Goal: Information Seeking & Learning: Learn about a topic

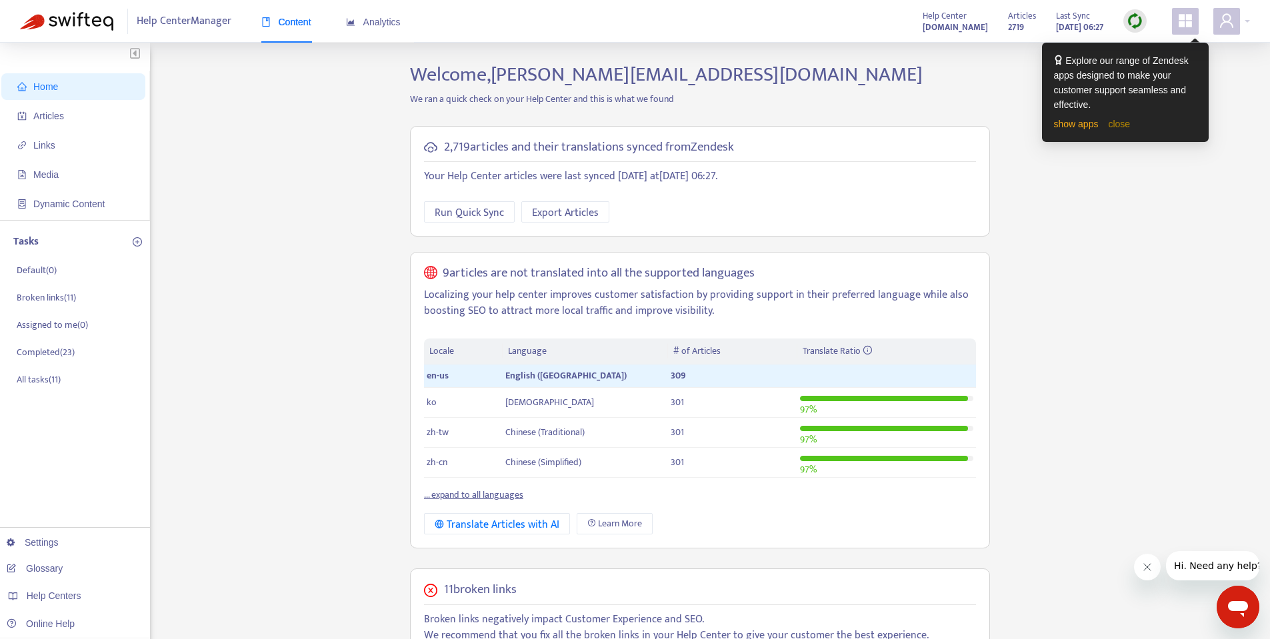
click at [1115, 122] on link "close" at bounding box center [1119, 124] width 22 height 11
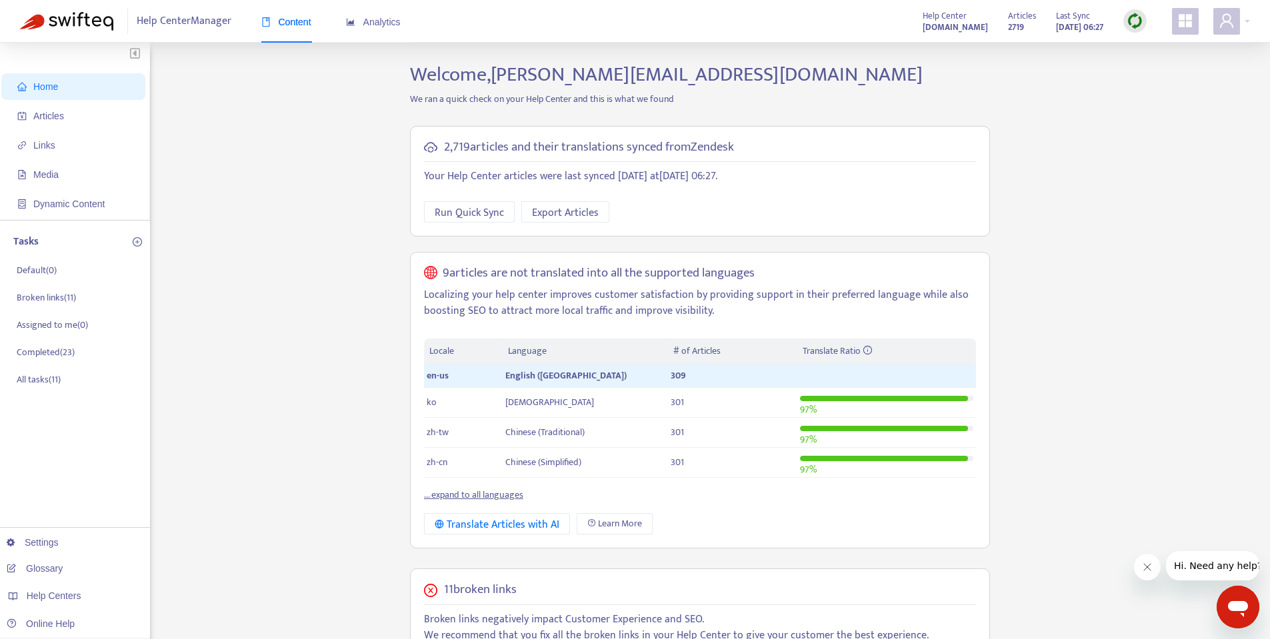
click at [1131, 29] on img at bounding box center [1135, 21] width 17 height 17
click at [1143, 249] on div "Home Articles Links Media Dynamic Content Tasks Default ( 0 ) Broken links ( 11…" at bounding box center [635, 534] width 1230 height 942
click at [182, 515] on link "[DOMAIN_NAME]" at bounding box center [210, 514] width 89 height 11
click at [1131, 23] on img at bounding box center [1135, 21] width 17 height 17
click at [1148, 46] on link "Quick Sync" at bounding box center [1162, 48] width 57 height 15
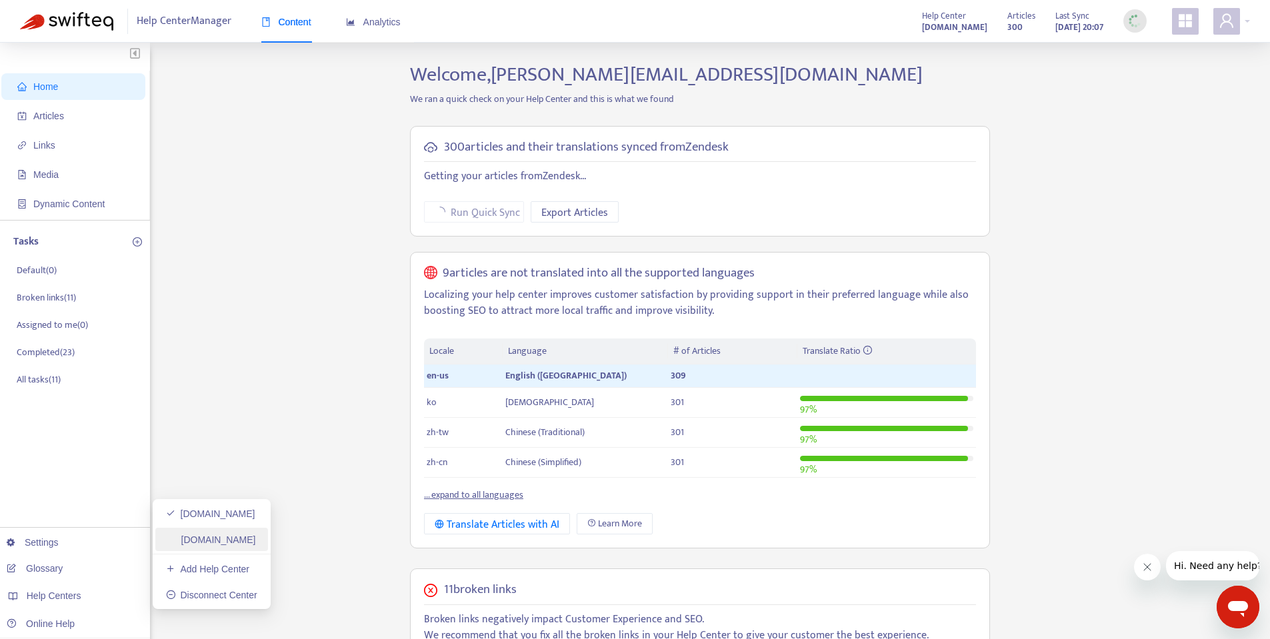
click at [225, 537] on link "[DOMAIN_NAME]" at bounding box center [211, 540] width 90 height 11
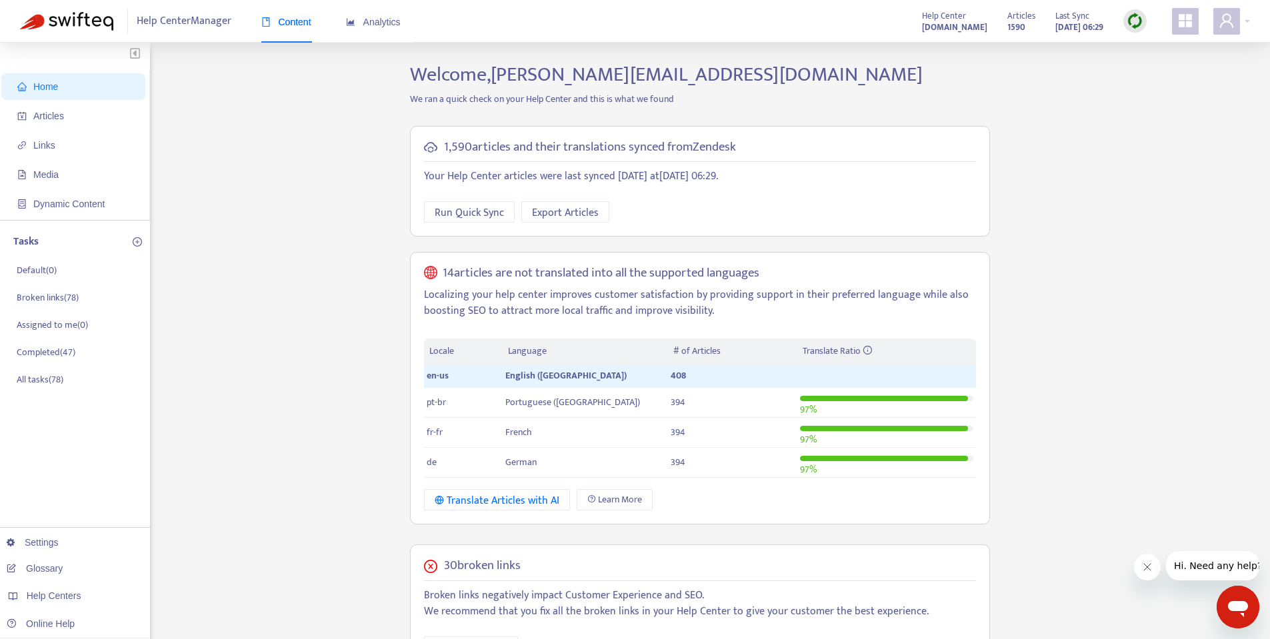
click at [1133, 18] on img at bounding box center [1135, 21] width 17 height 17
click at [1140, 42] on link "Quick Sync" at bounding box center [1162, 48] width 57 height 15
click at [1074, 217] on div "Home Articles Links Media Dynamic Content Tasks Default ( 0 ) Broken links ( 78…" at bounding box center [635, 511] width 1230 height 897
click at [238, 515] on link "[DOMAIN_NAME]" at bounding box center [211, 514] width 90 height 11
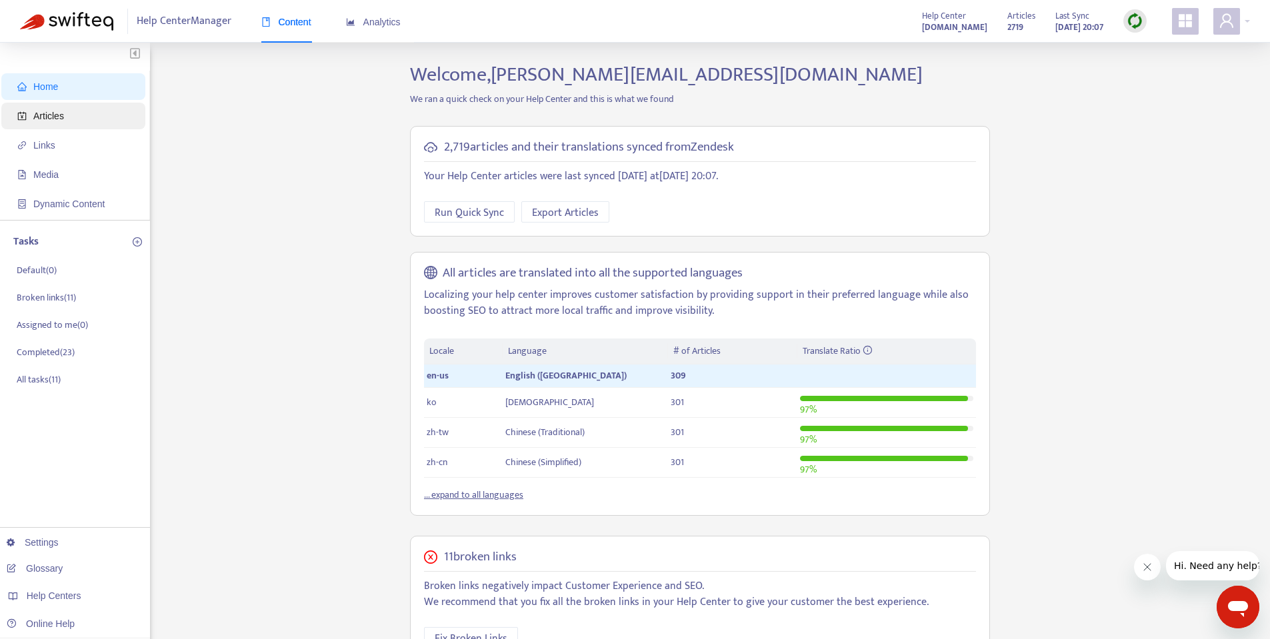
click at [66, 117] on span "Articles" at bounding box center [75, 116] width 117 height 27
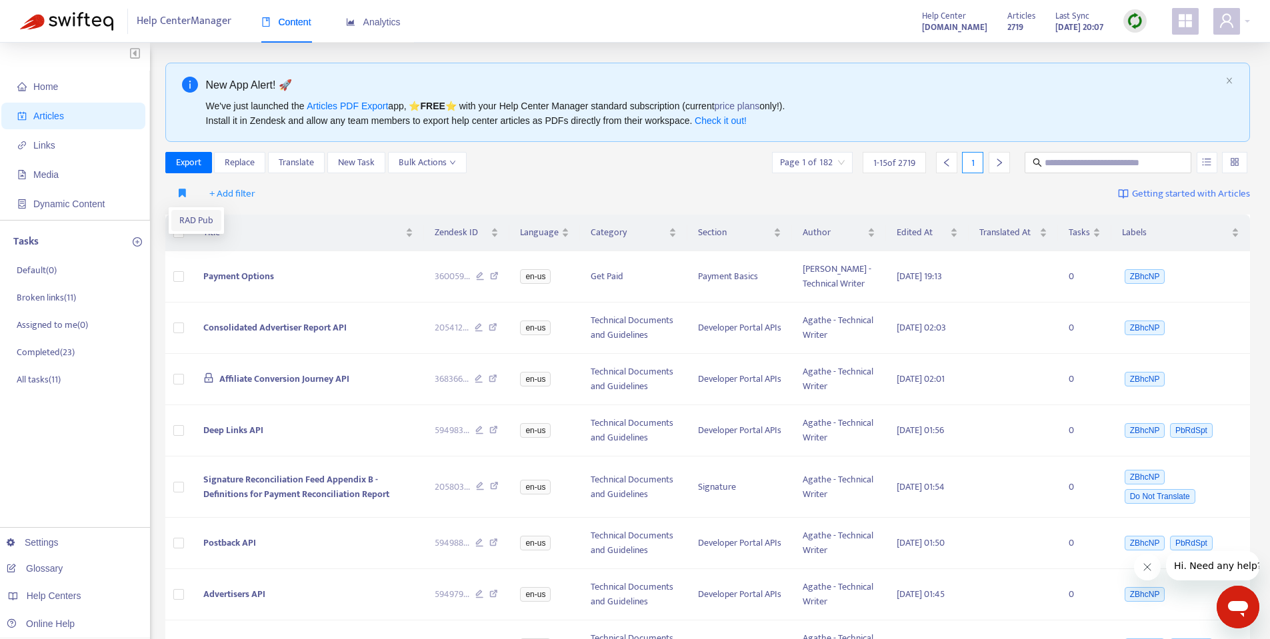
click at [184, 225] on span "RAD Pub" at bounding box center [196, 220] width 34 height 15
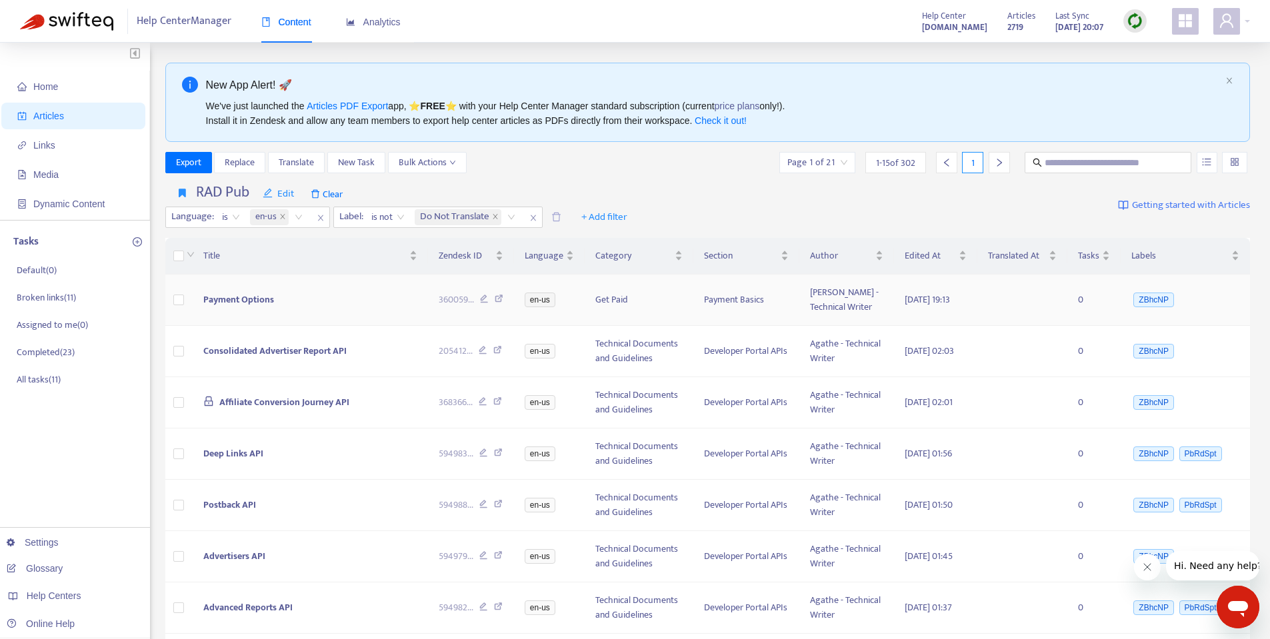
click at [224, 297] on span "Payment Options" at bounding box center [238, 299] width 71 height 15
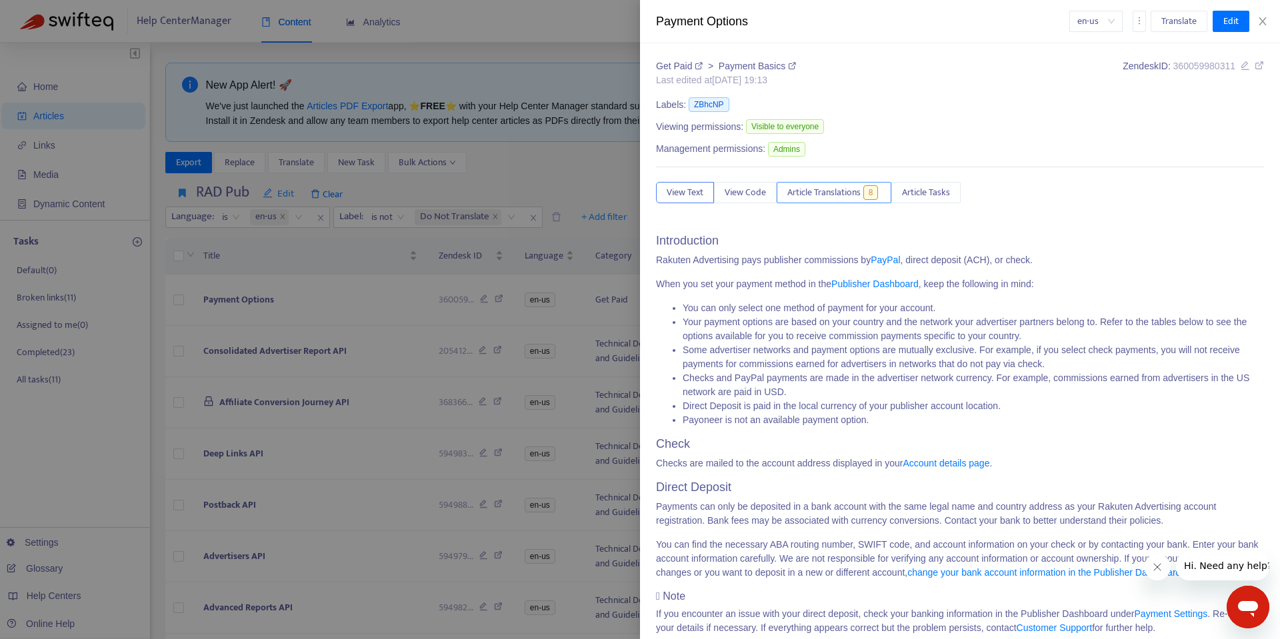
click at [814, 195] on span "Article Translations" at bounding box center [823, 192] width 73 height 15
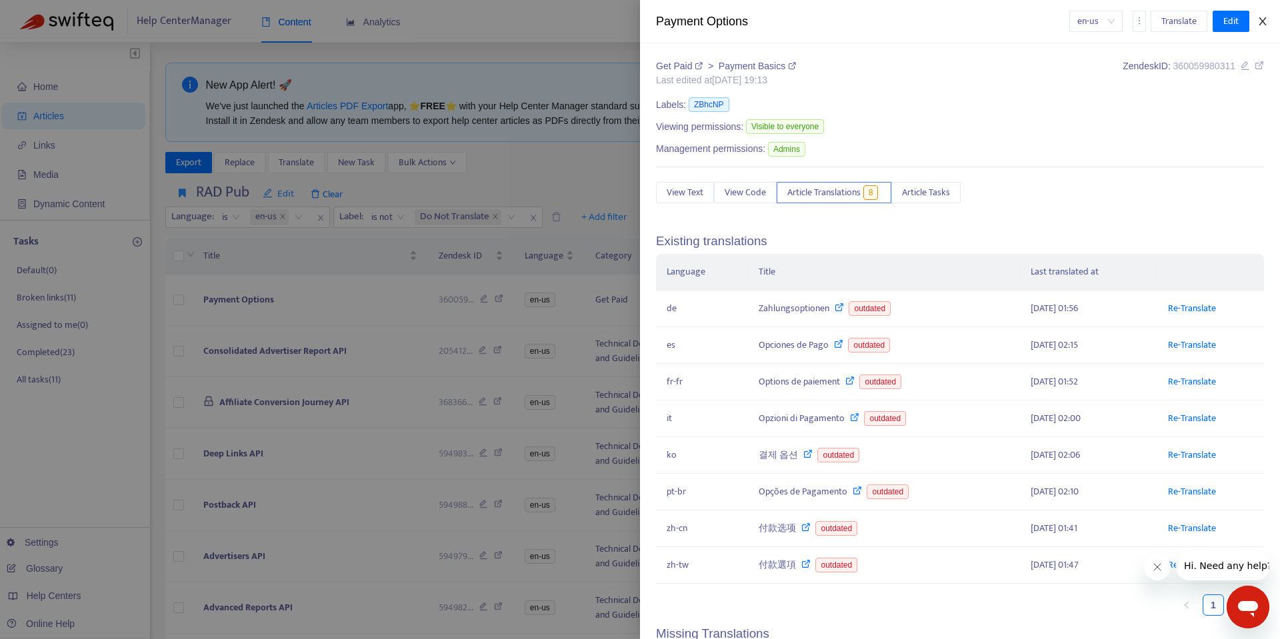
click at [1267, 22] on icon "close" at bounding box center [1262, 21] width 11 height 11
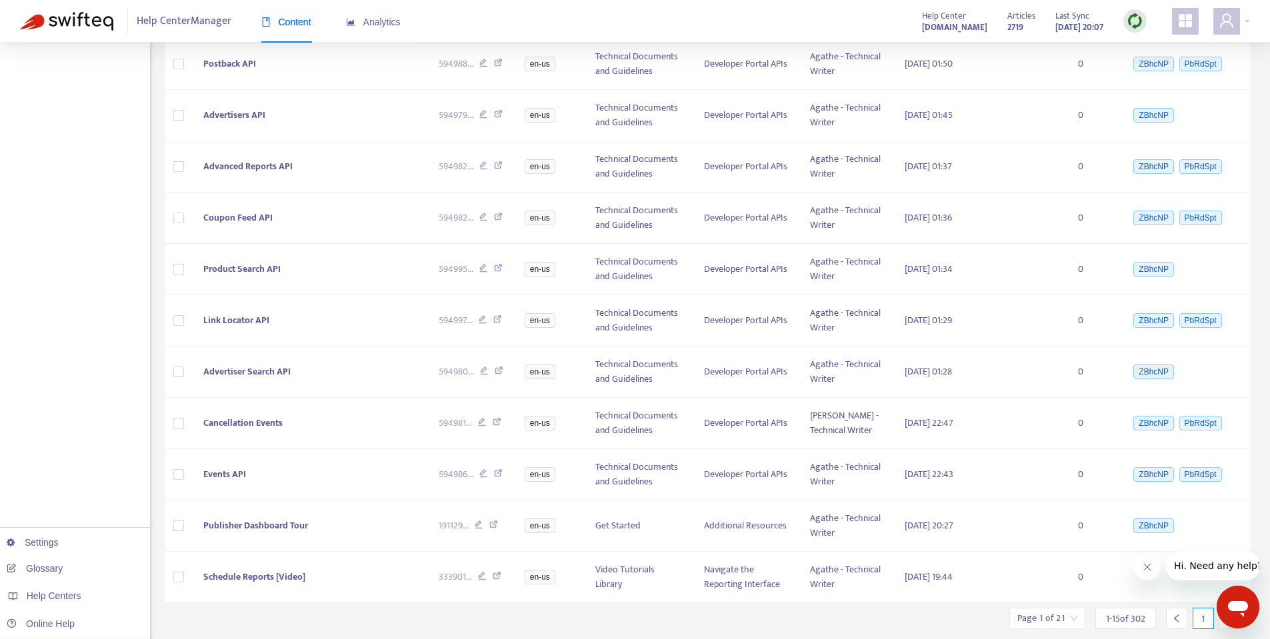
scroll to position [470, 0]
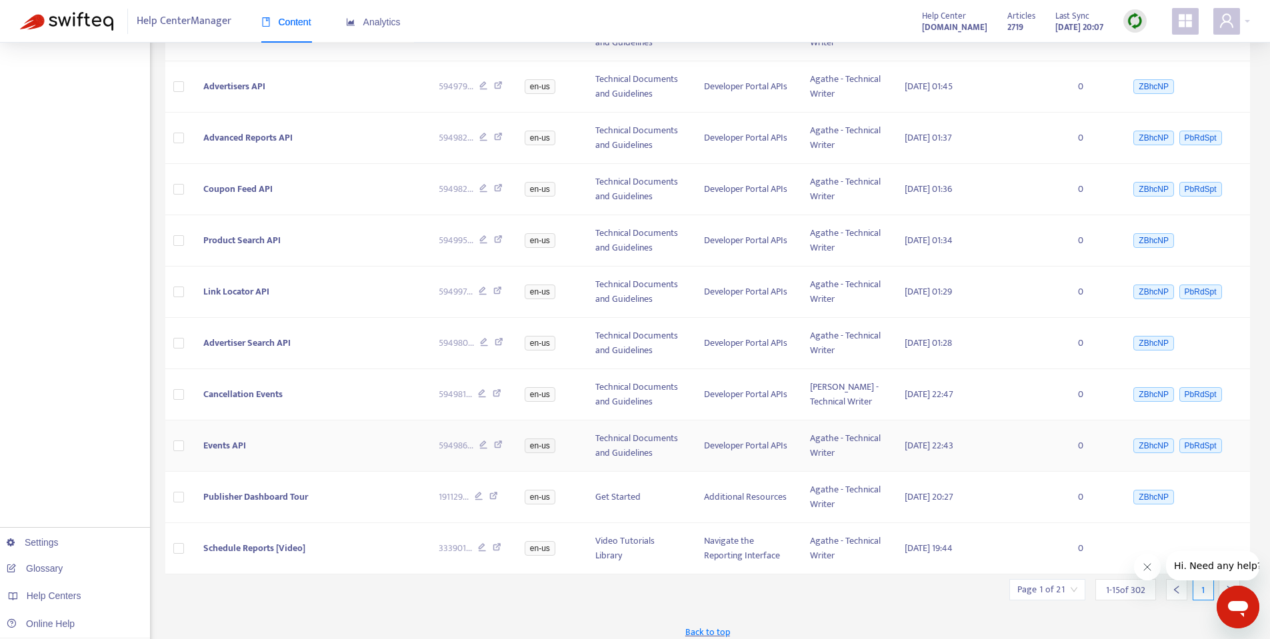
click at [242, 442] on span "Events API" at bounding box center [224, 445] width 43 height 15
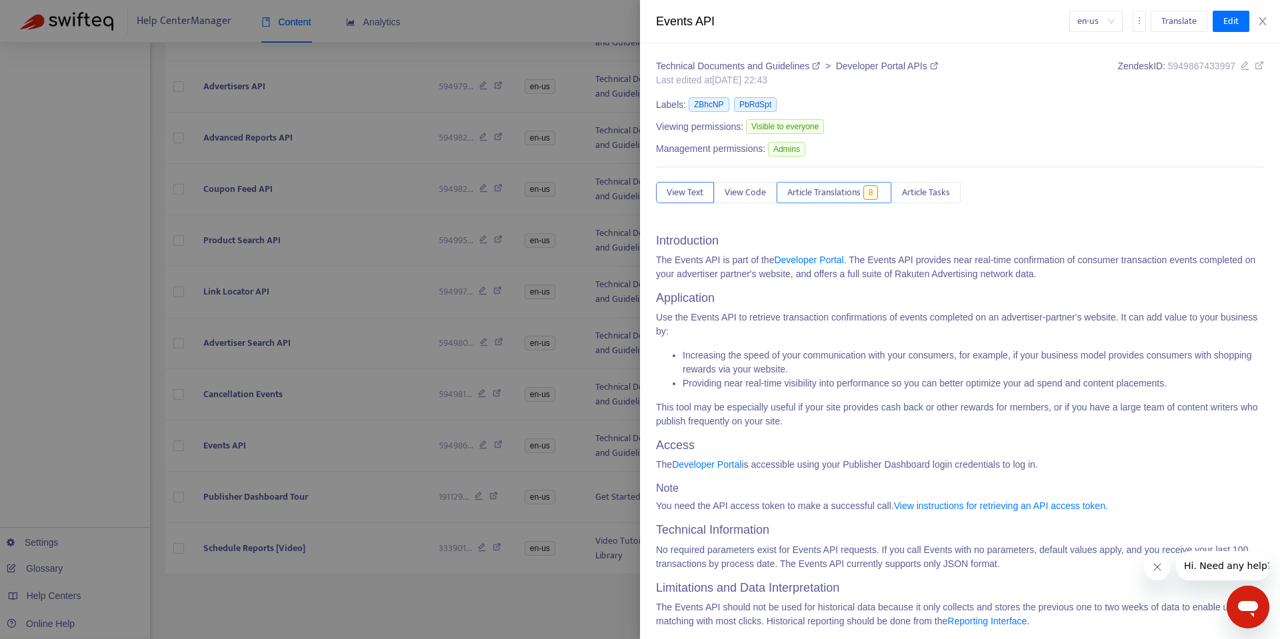
click at [823, 192] on span "Article Translations" at bounding box center [823, 192] width 73 height 15
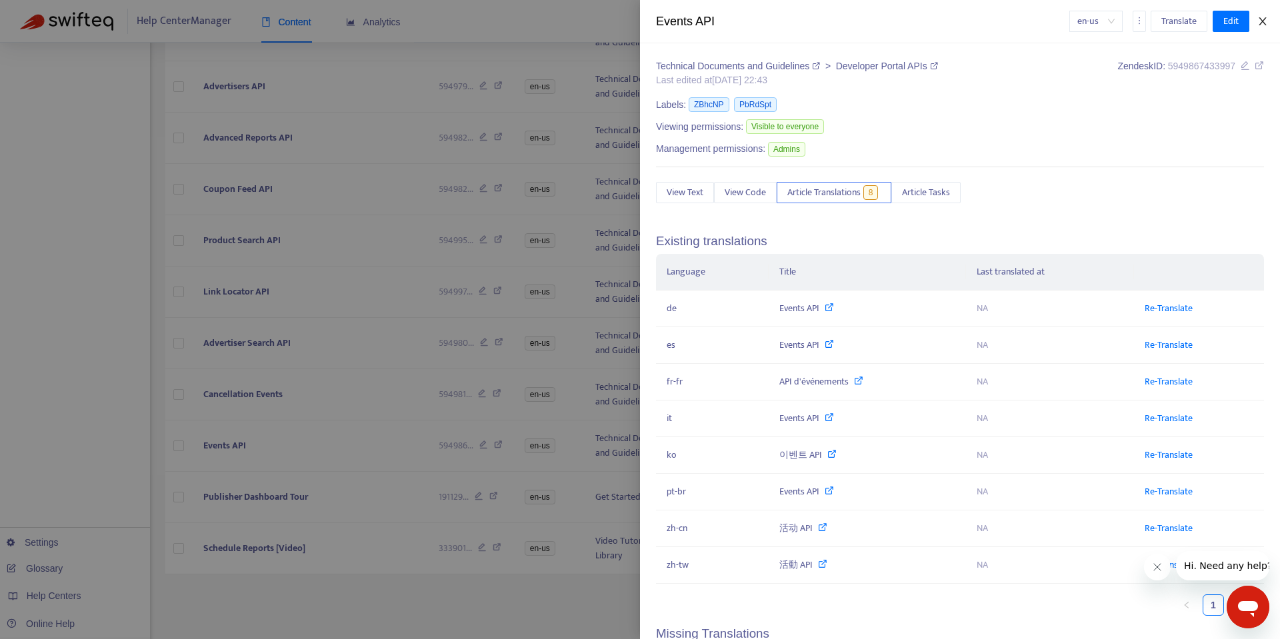
click at [1264, 19] on icon "close" at bounding box center [1262, 21] width 11 height 11
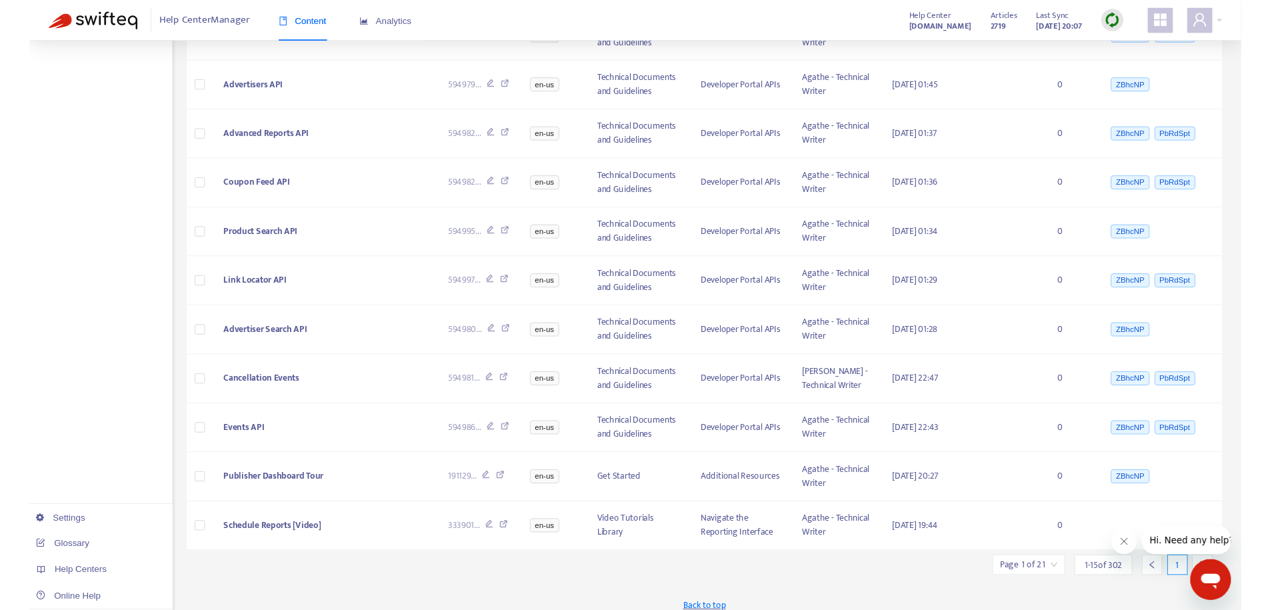
scroll to position [480, 0]
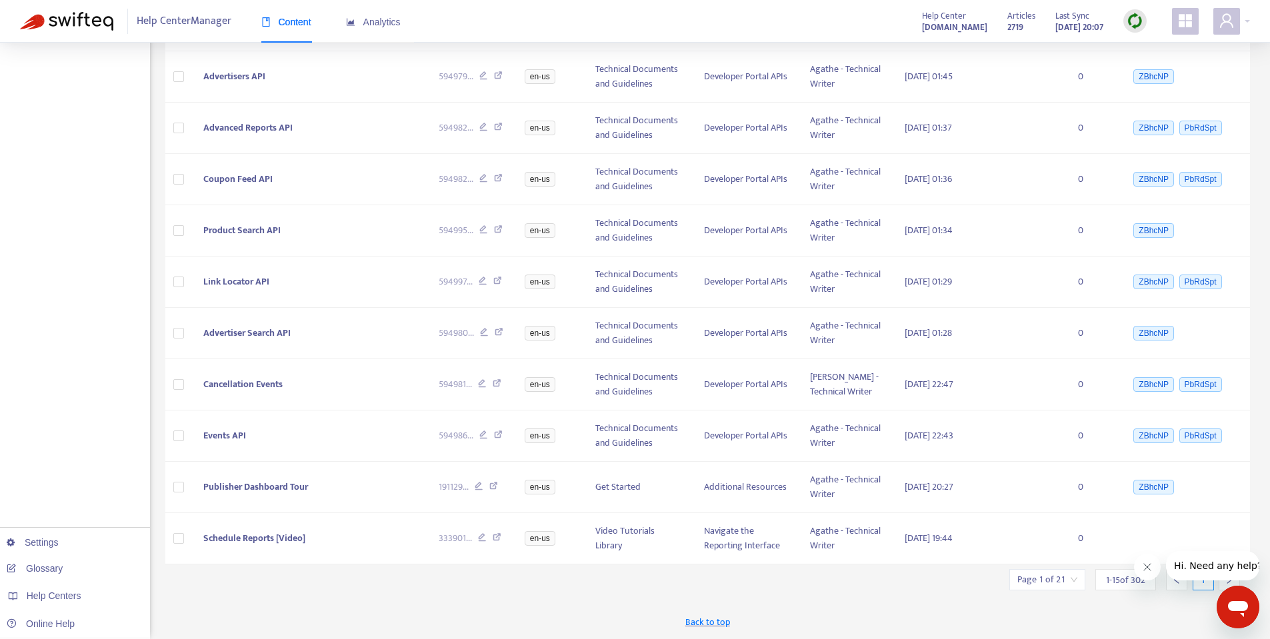
click at [1145, 569] on icon "Close message from company" at bounding box center [1146, 567] width 11 height 11
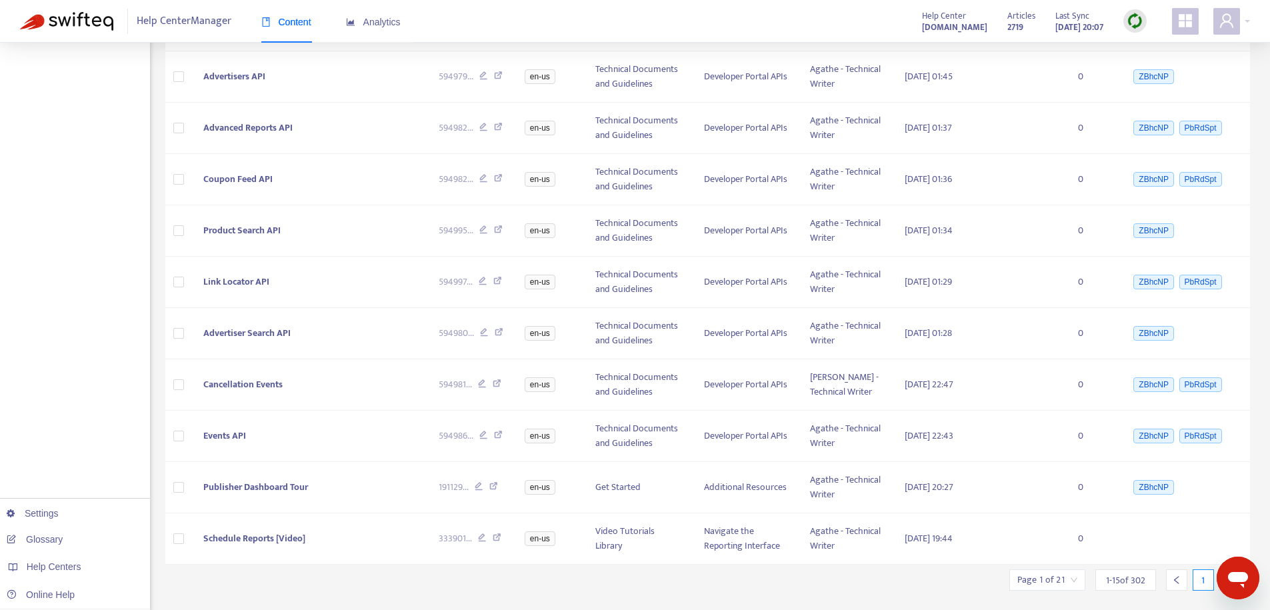
scroll to position [509, 0]
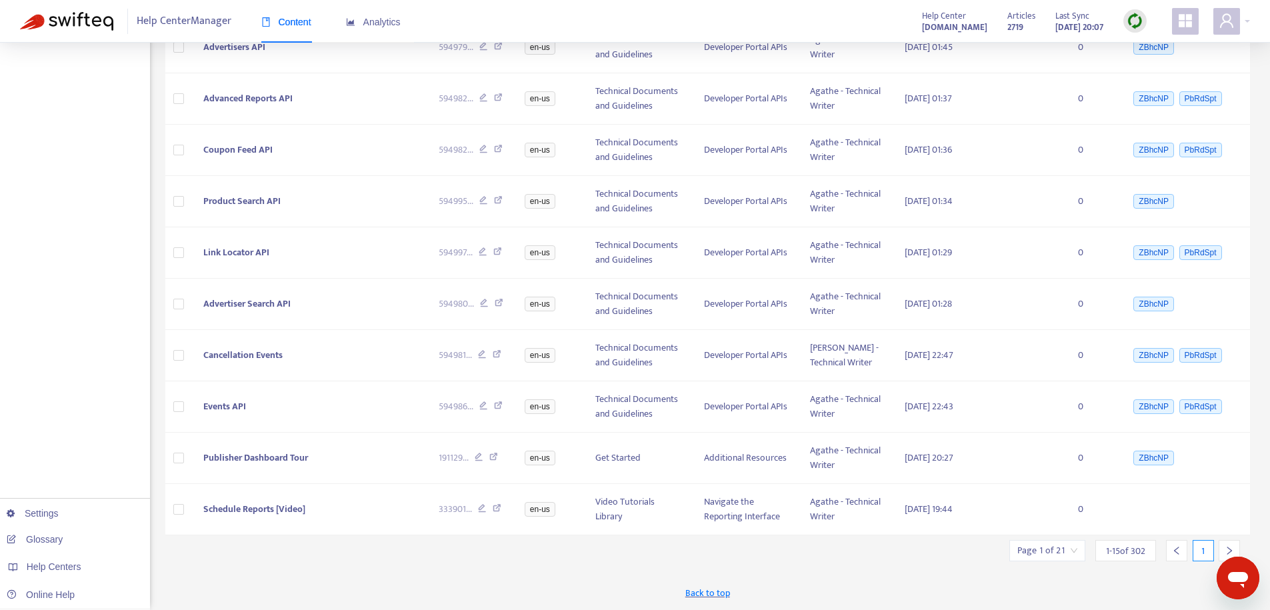
click at [1229, 544] on div at bounding box center [1229, 550] width 21 height 21
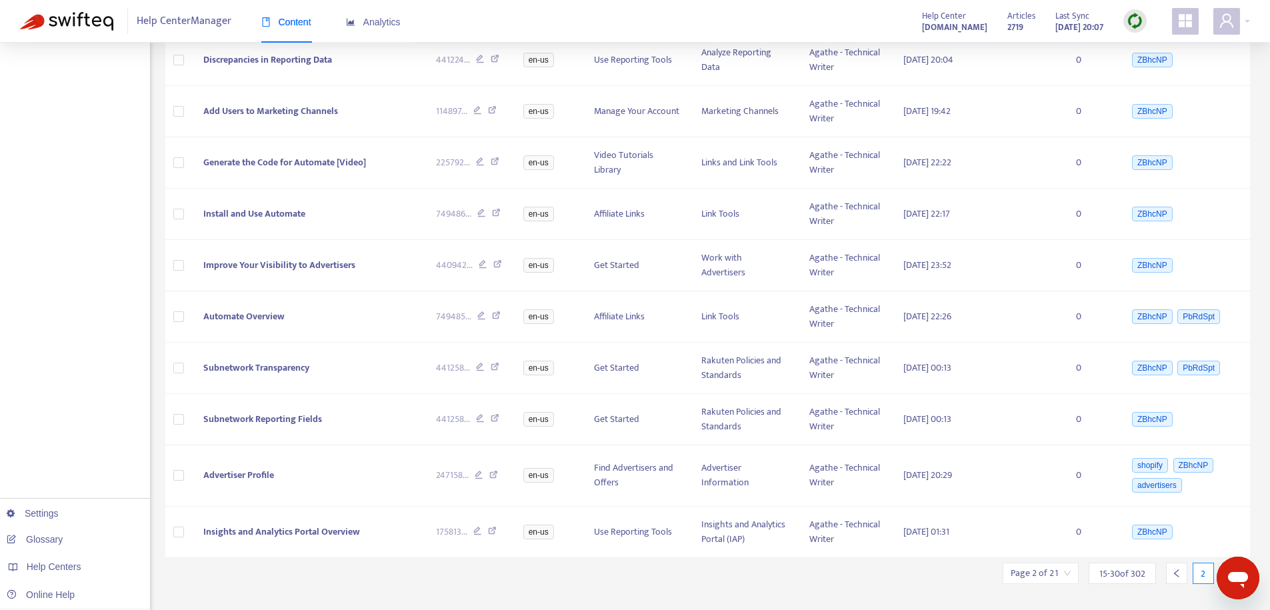
scroll to position [519, 0]
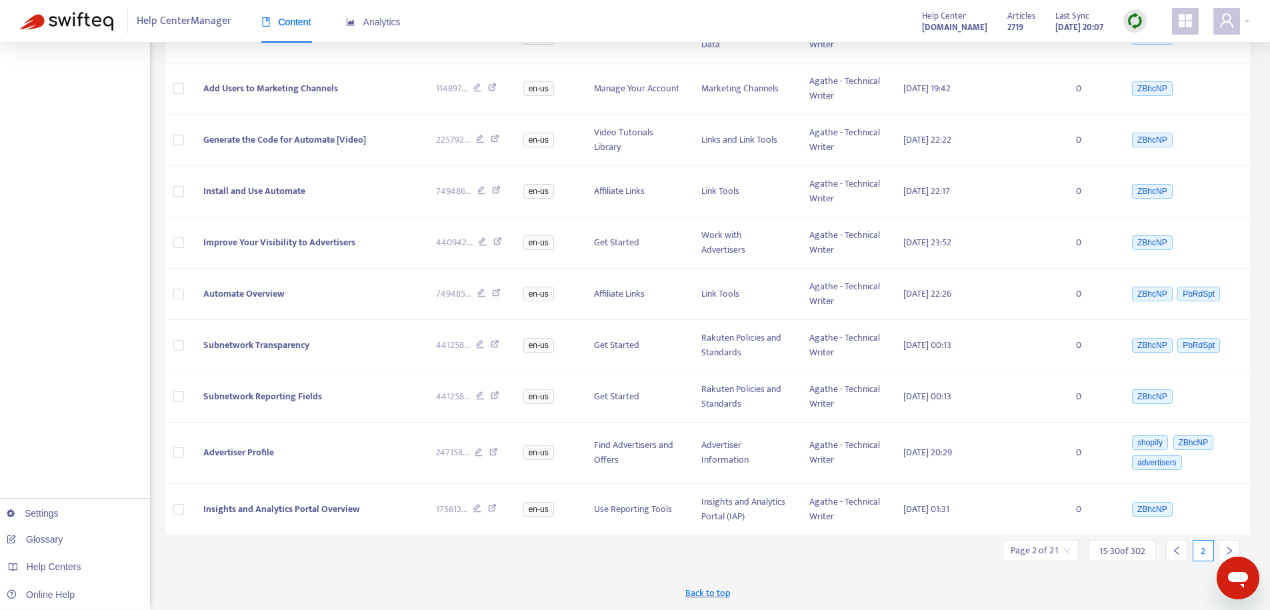
click at [1181, 554] on div at bounding box center [1176, 550] width 21 height 21
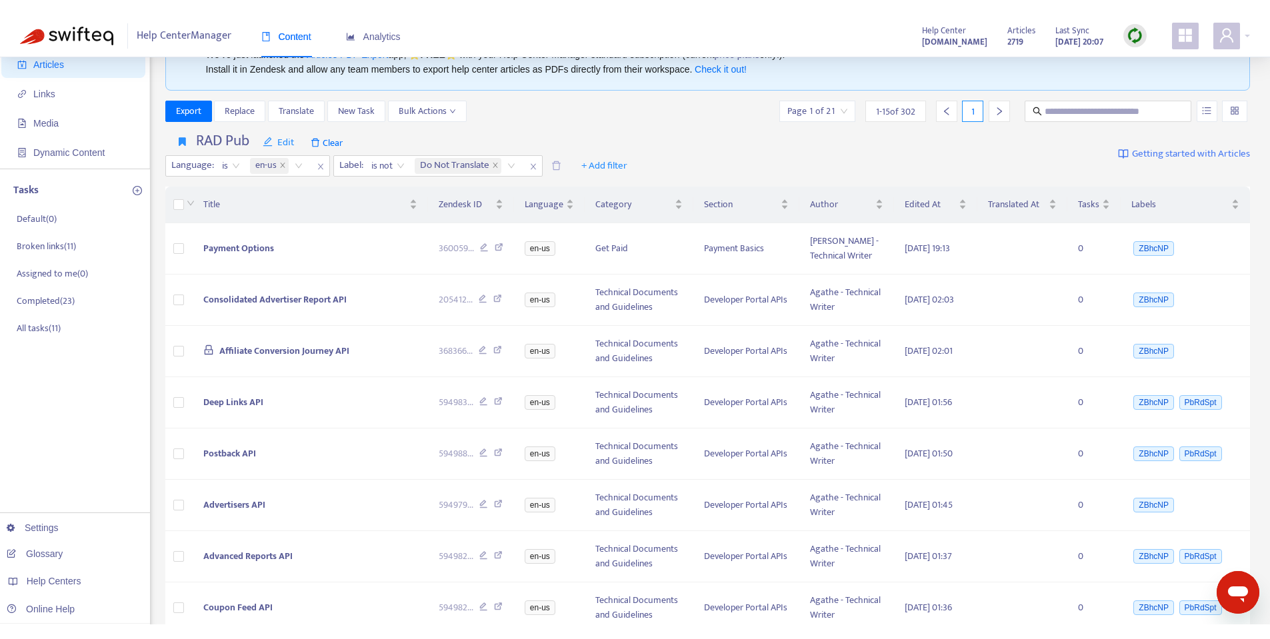
scroll to position [64, 0]
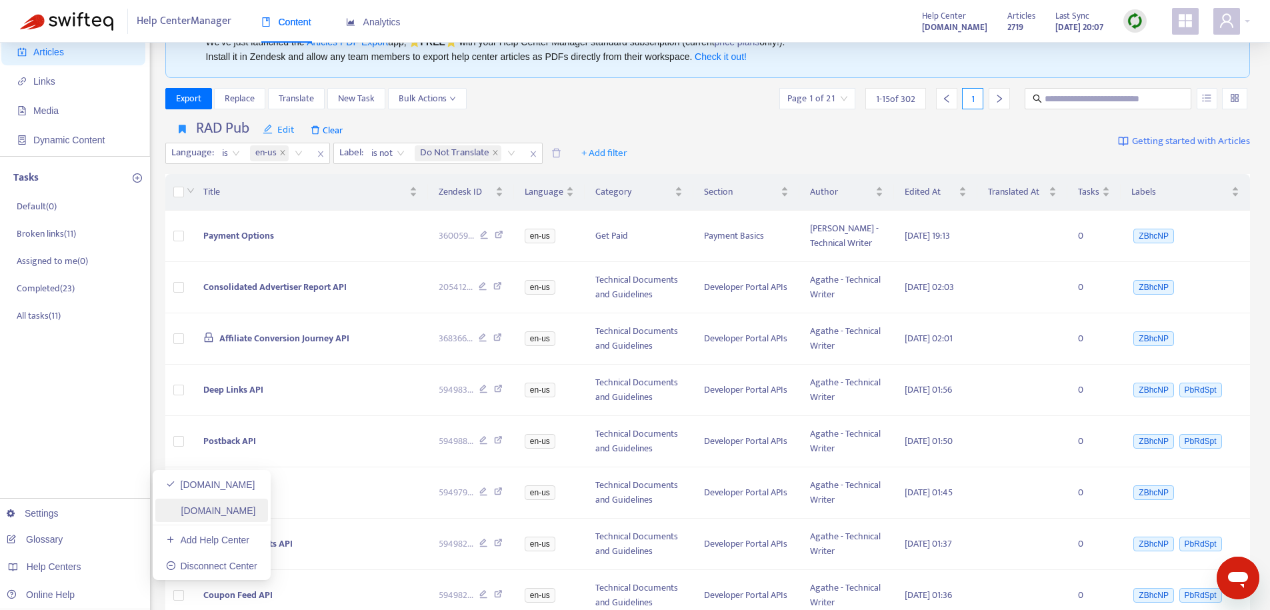
click at [178, 509] on link "[DOMAIN_NAME]" at bounding box center [211, 510] width 90 height 11
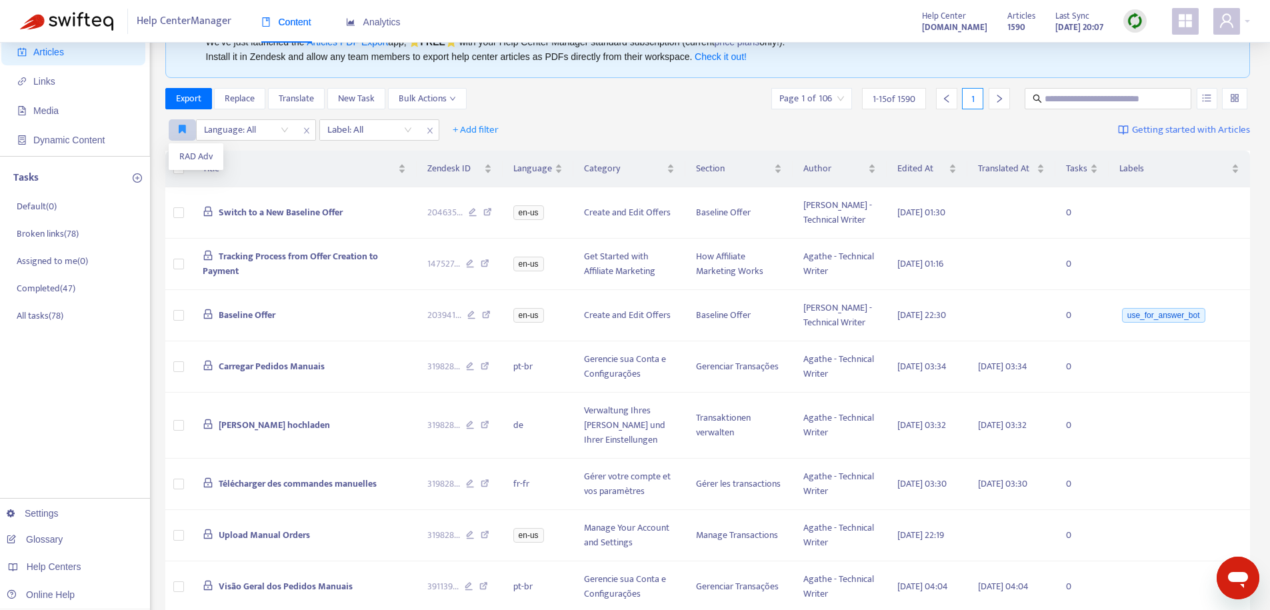
click at [183, 131] on icon "button" at bounding box center [182, 129] width 7 height 10
click at [195, 161] on span "RAD Adv" at bounding box center [195, 156] width 33 height 15
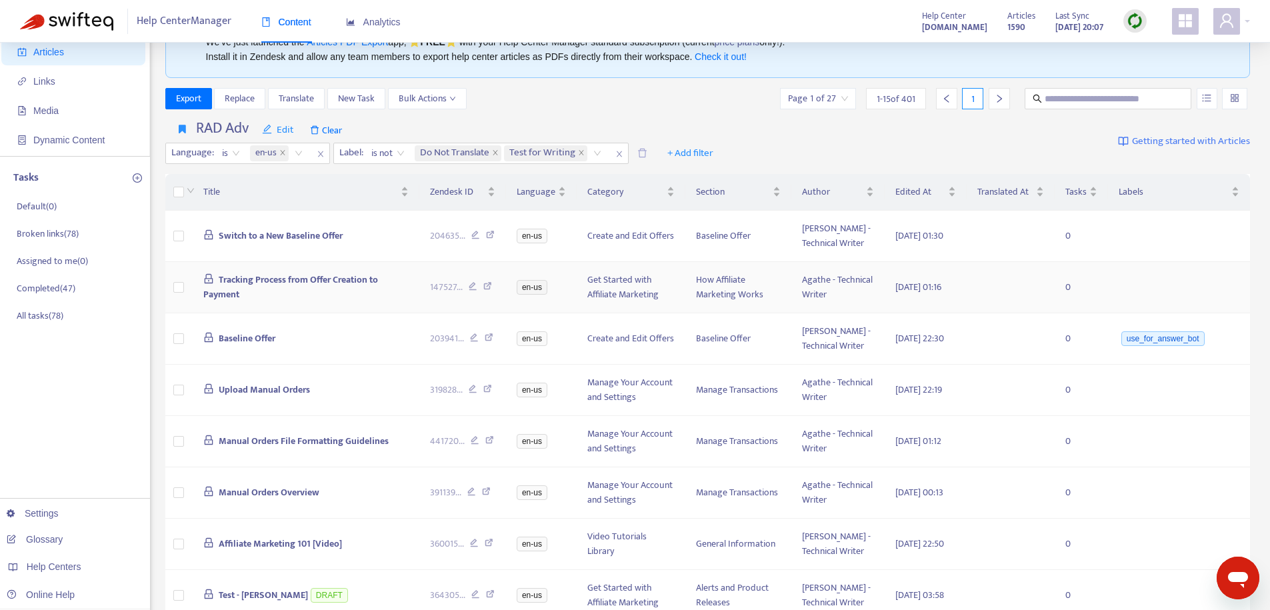
click at [226, 302] on span "Tracking Process from Offer Creation to Payment" at bounding box center [290, 287] width 175 height 30
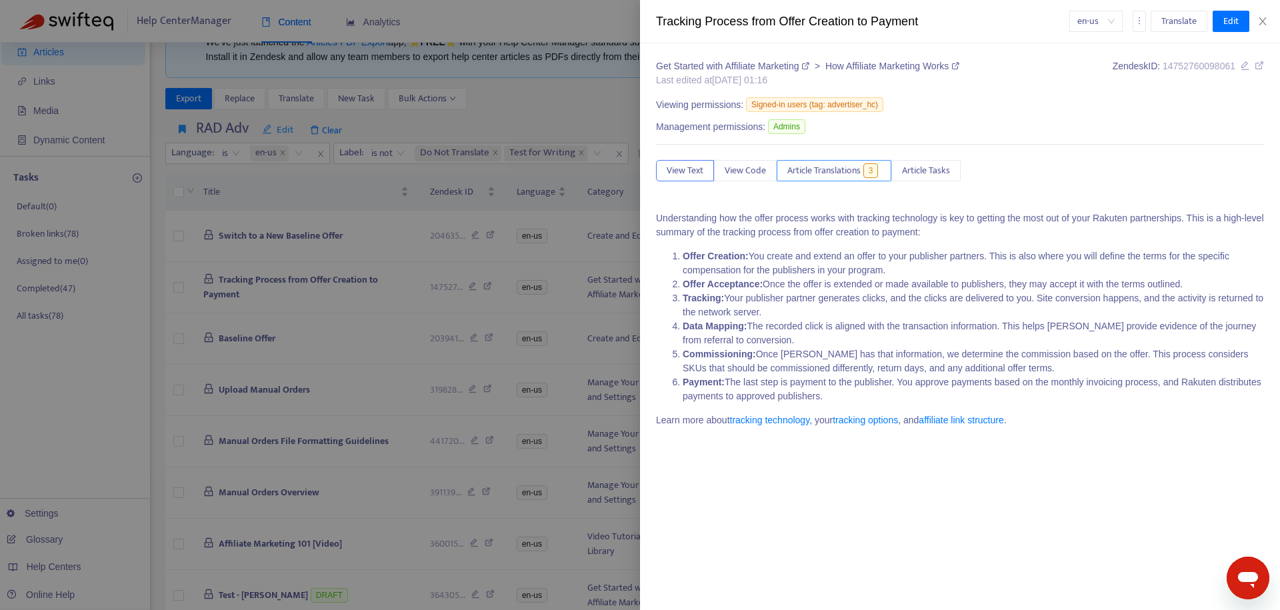
click at [825, 171] on span "Article Translations" at bounding box center [823, 170] width 73 height 15
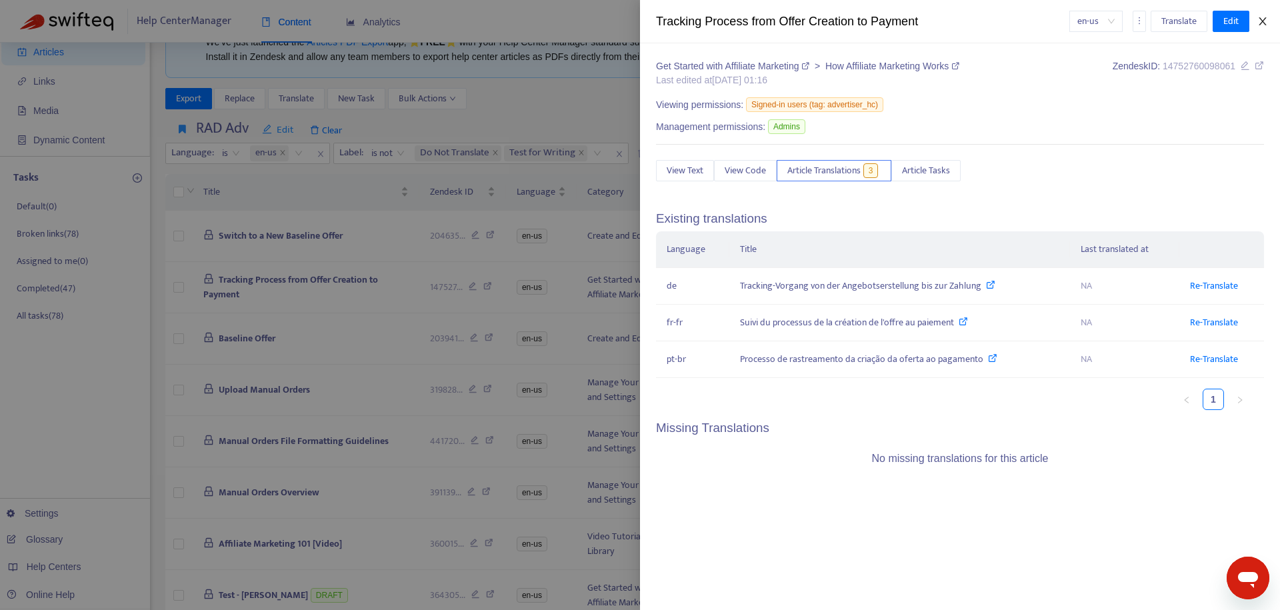
click at [1261, 20] on icon "close" at bounding box center [1262, 21] width 7 height 8
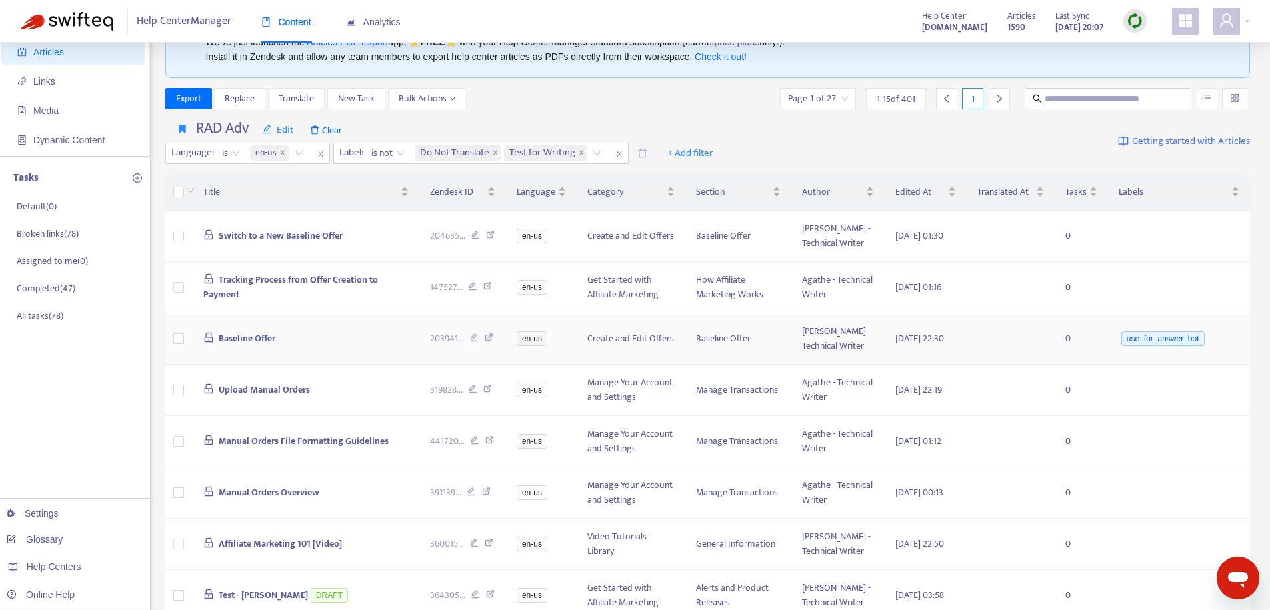
click at [227, 346] on span "Baseline Offer" at bounding box center [247, 338] width 57 height 15
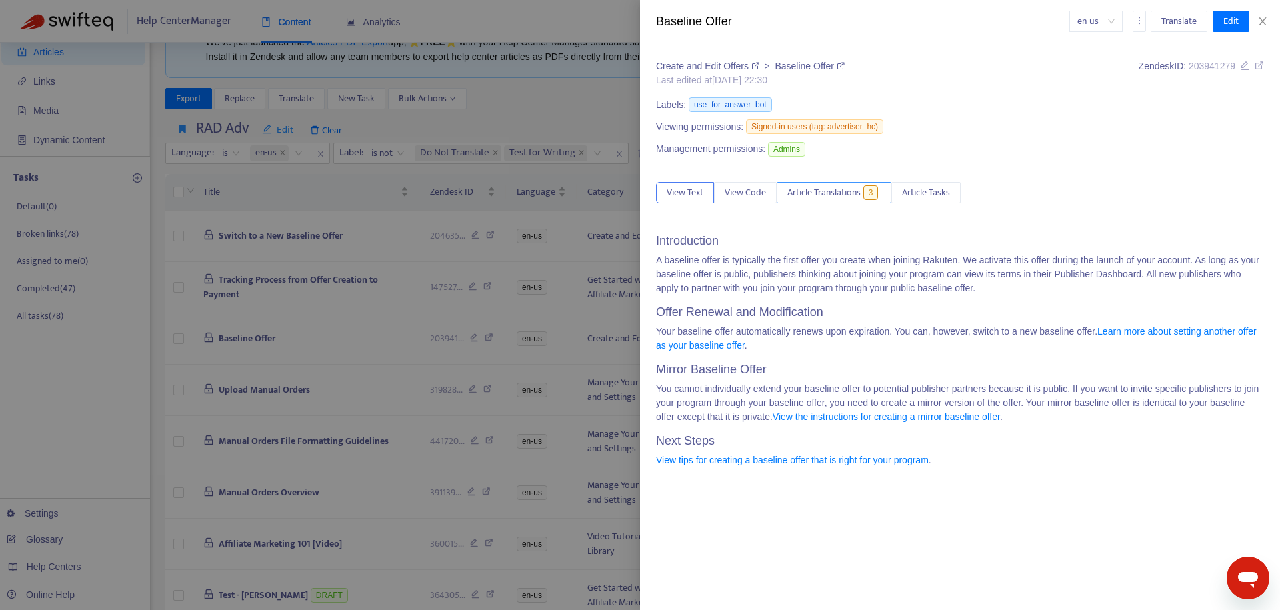
click at [841, 194] on span "Article Translations" at bounding box center [823, 192] width 73 height 15
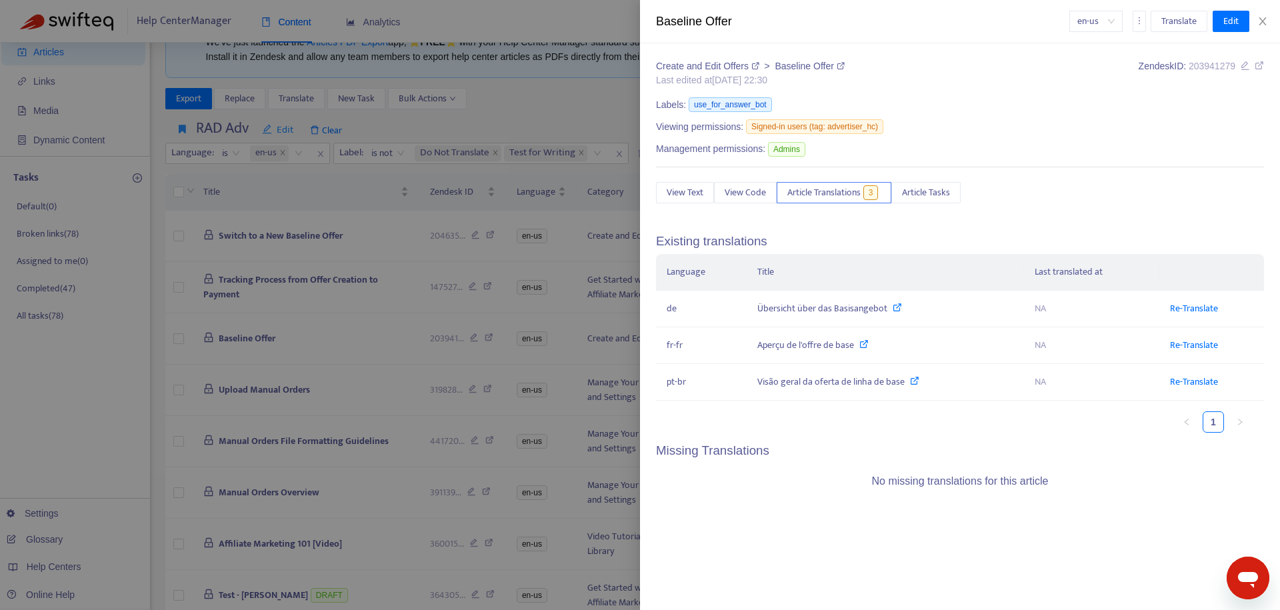
click at [1262, 28] on div "en-us Translate Edit" at bounding box center [1166, 21] width 195 height 21
click at [1263, 21] on icon "close" at bounding box center [1262, 21] width 7 height 8
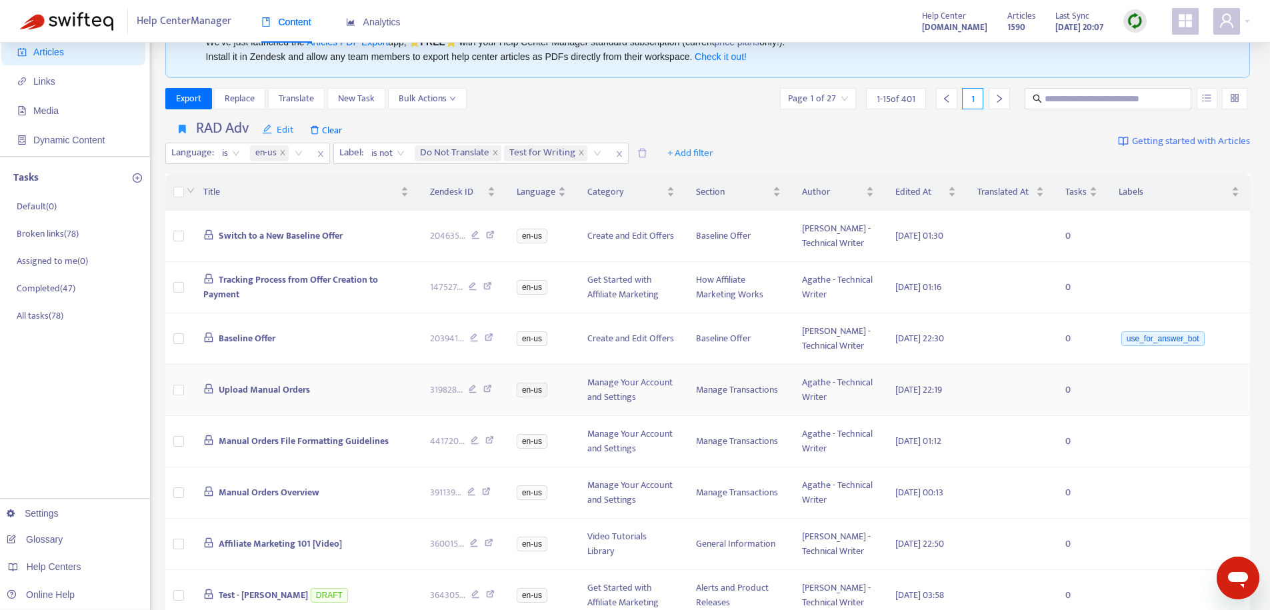
click at [233, 397] on span "Upload Manual Orders" at bounding box center [264, 389] width 91 height 15
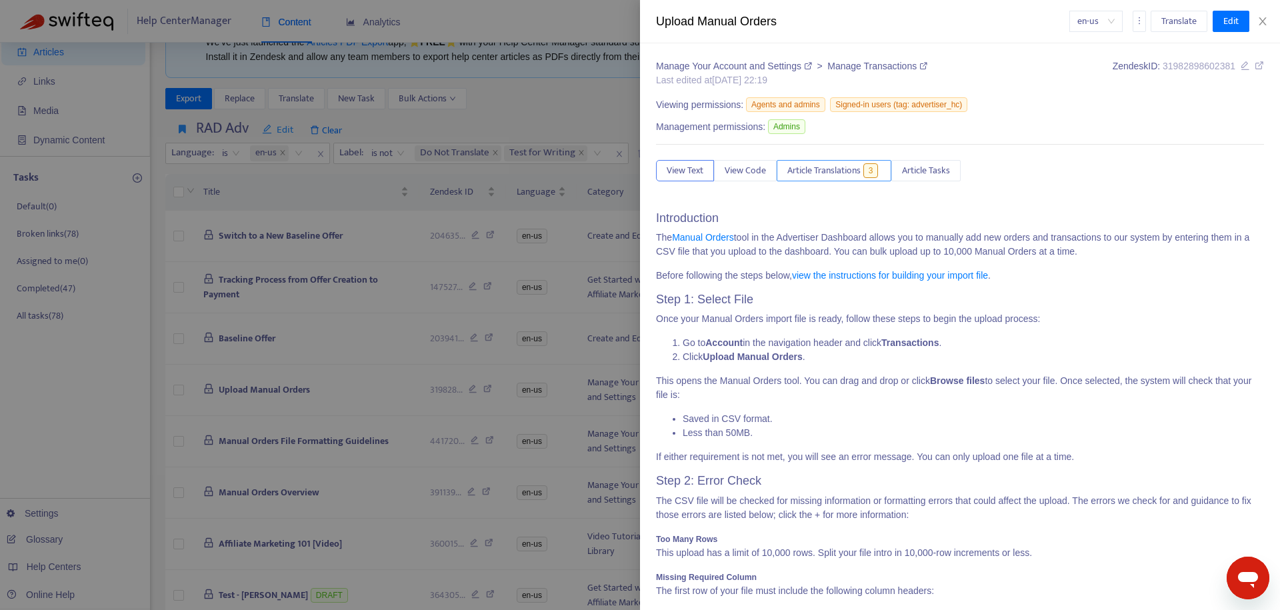
click at [799, 169] on span "Article Translations" at bounding box center [823, 170] width 73 height 15
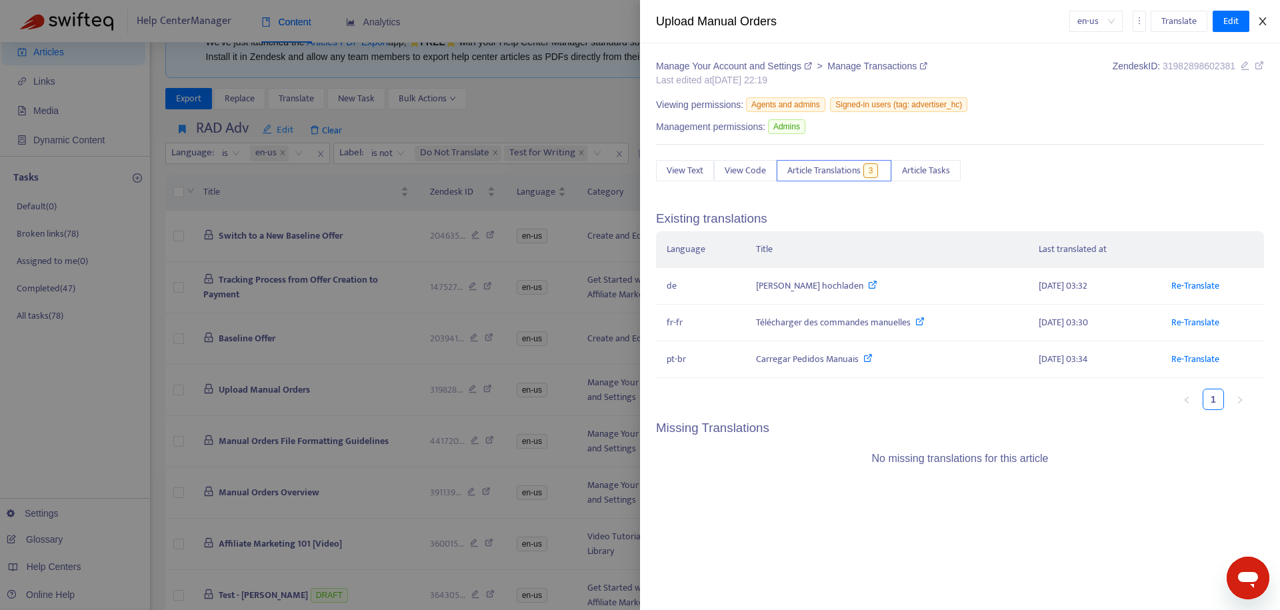
click at [1264, 16] on icon "close" at bounding box center [1262, 21] width 11 height 11
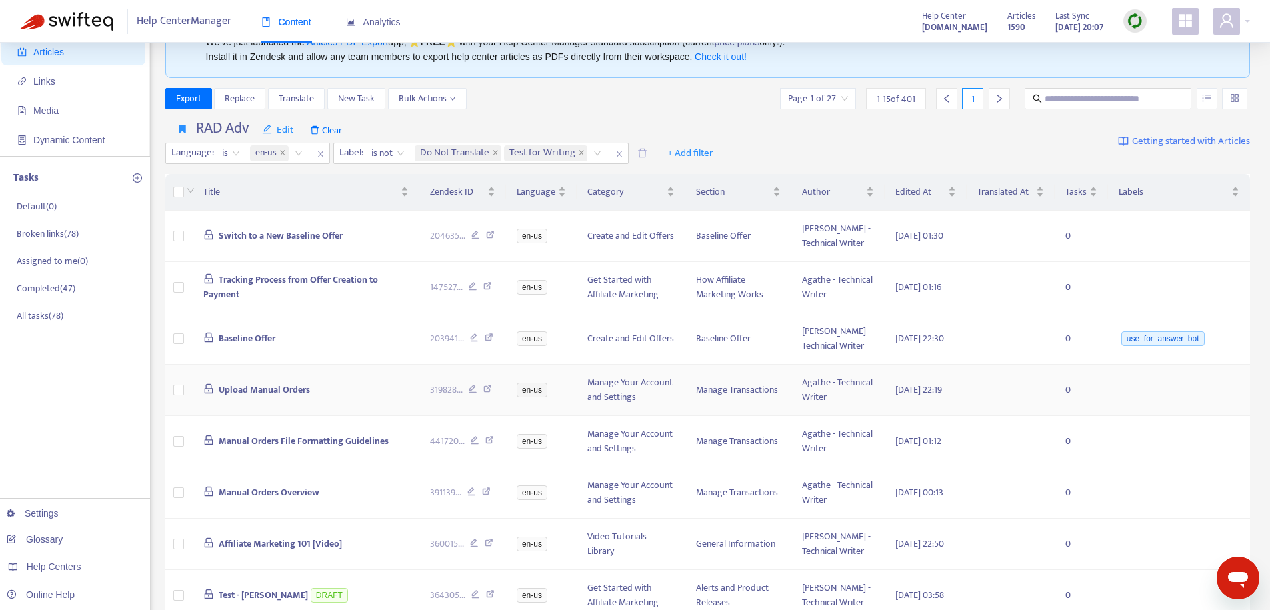
click at [259, 397] on span "Upload Manual Orders" at bounding box center [264, 389] width 91 height 15
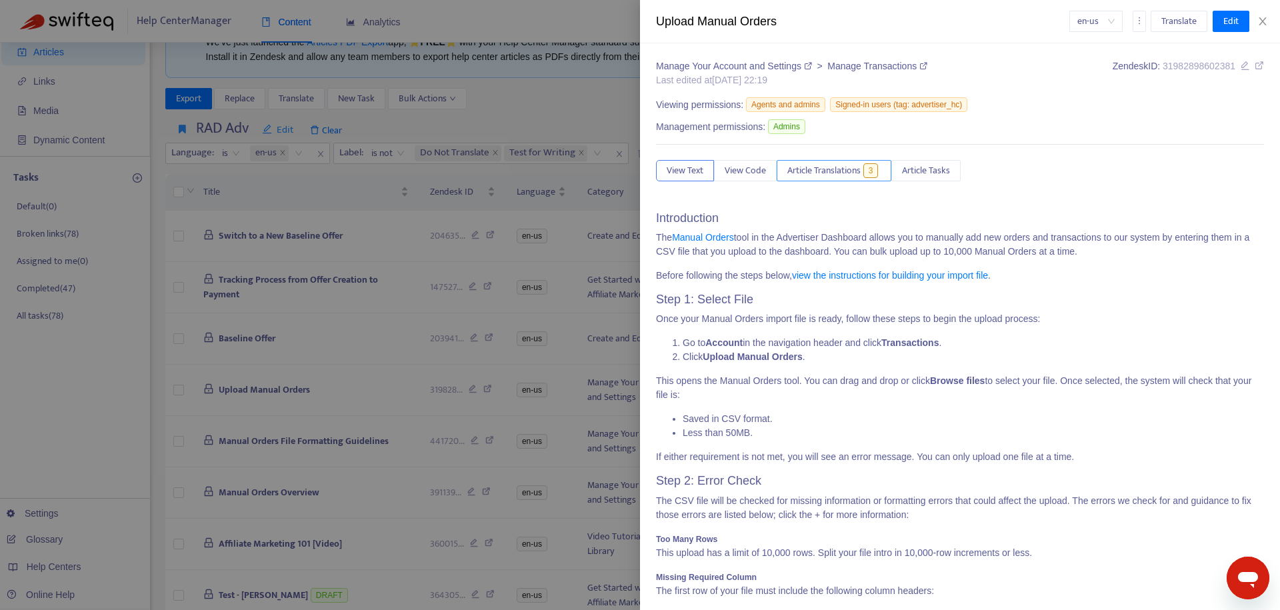
click at [810, 172] on span "Article Translations" at bounding box center [823, 170] width 73 height 15
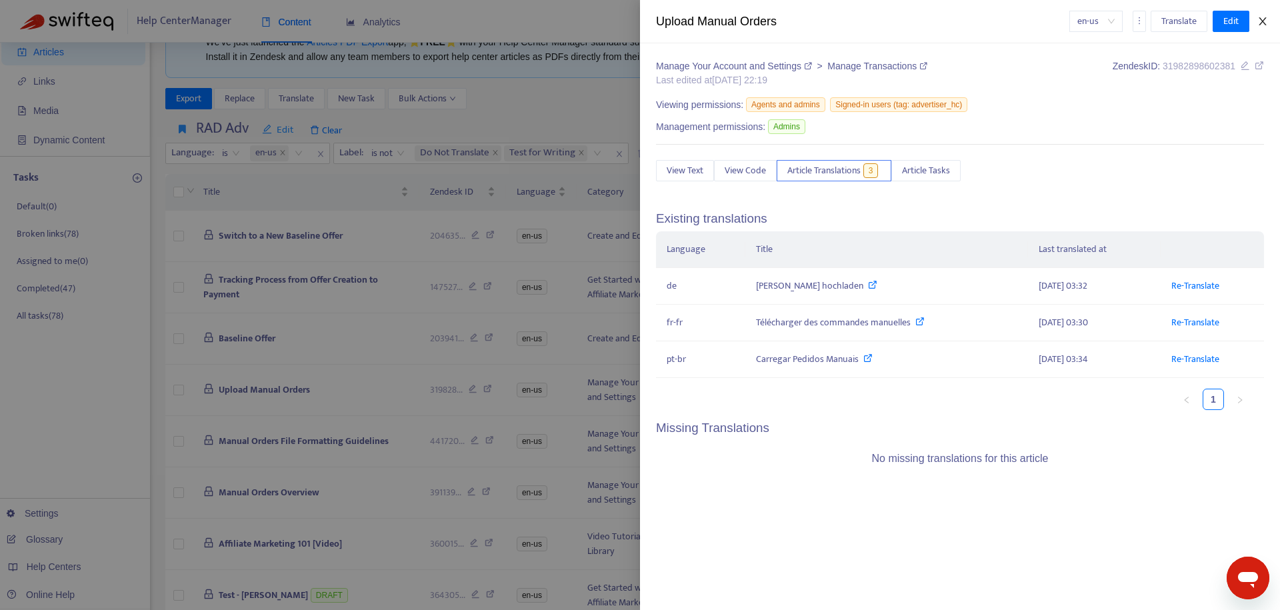
click at [1266, 23] on icon "close" at bounding box center [1262, 21] width 11 height 11
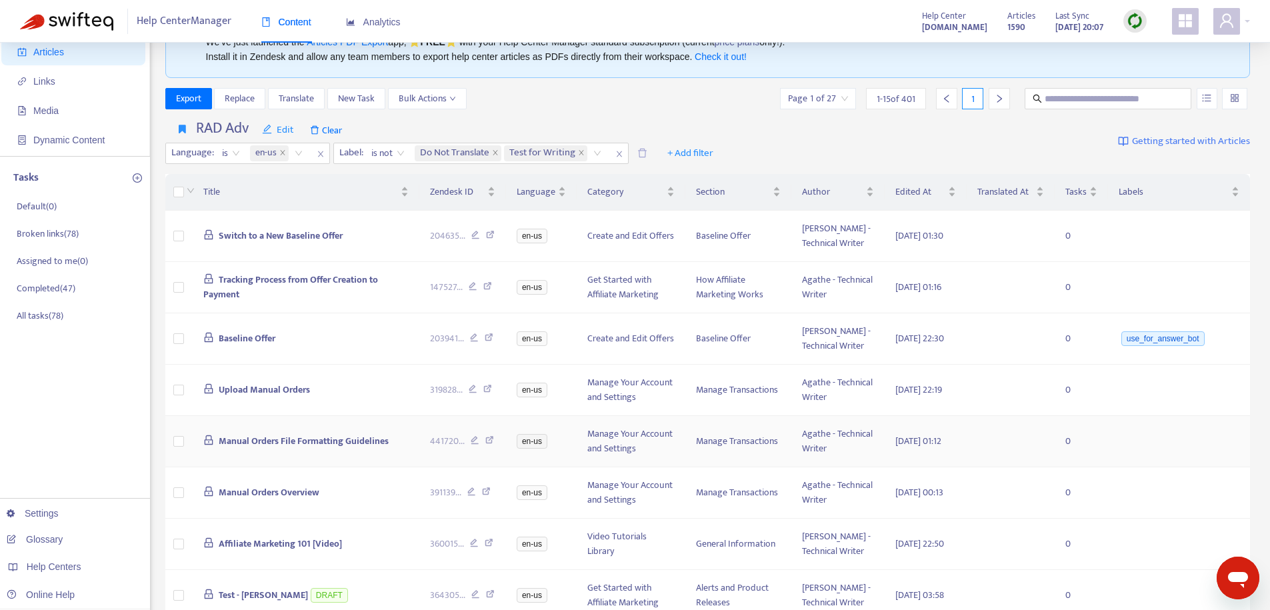
click at [258, 449] on span "Manual Orders File Formatting Guidelines" at bounding box center [304, 440] width 170 height 15
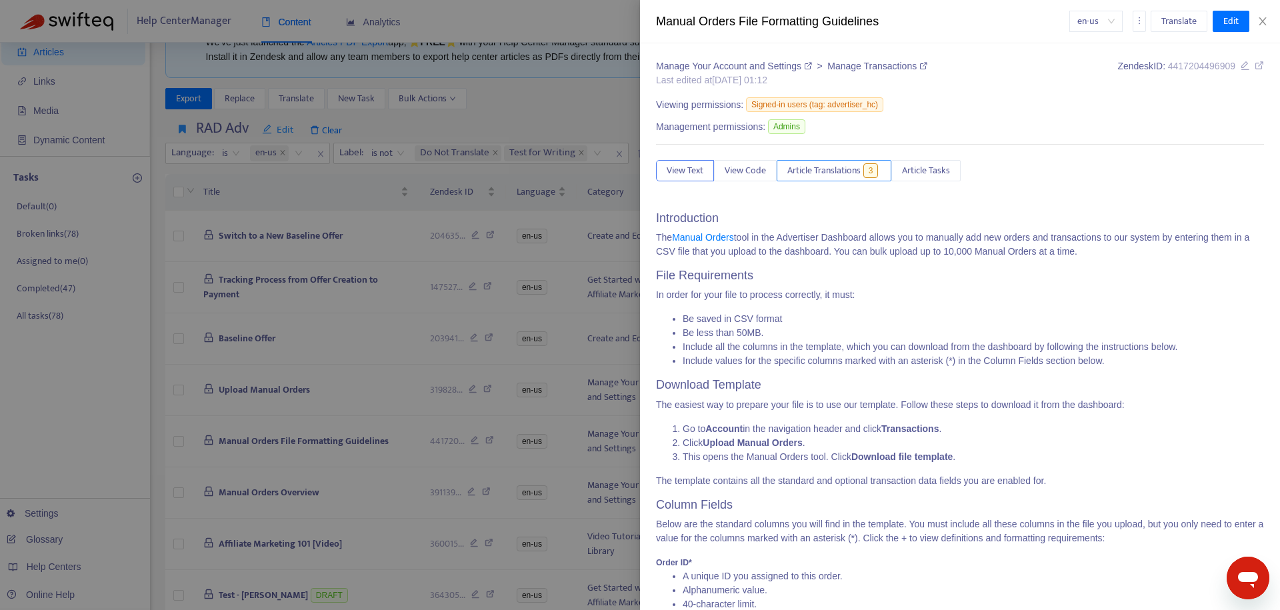
click at [838, 172] on span "Article Translations" at bounding box center [823, 170] width 73 height 15
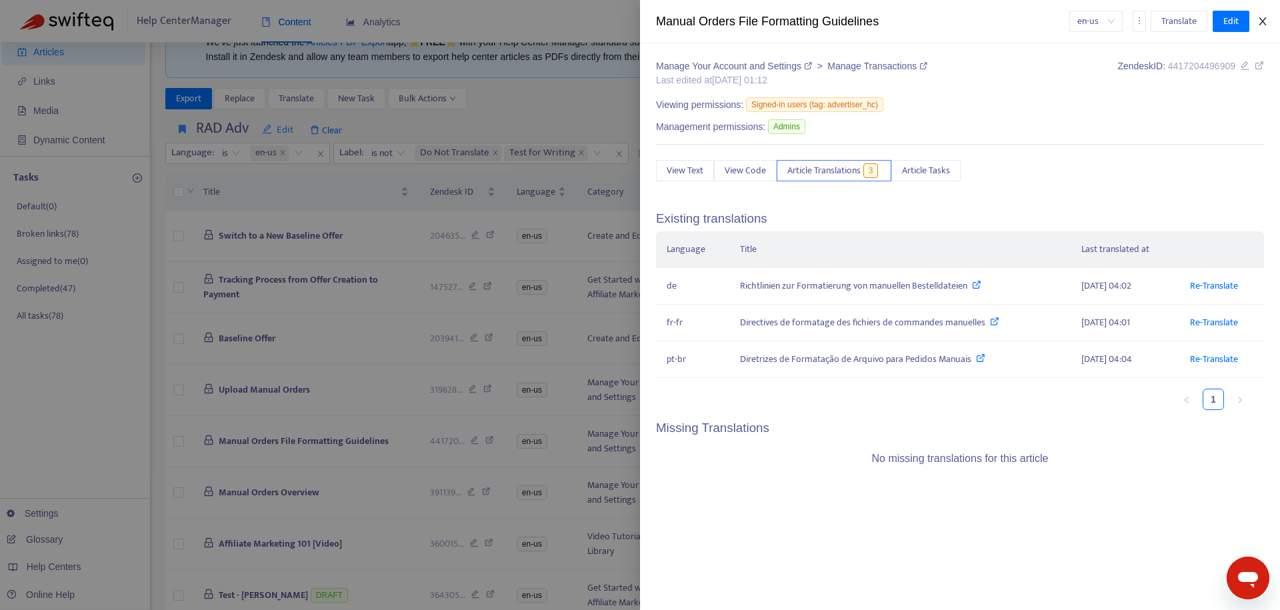
click at [1261, 20] on icon "close" at bounding box center [1262, 21] width 7 height 8
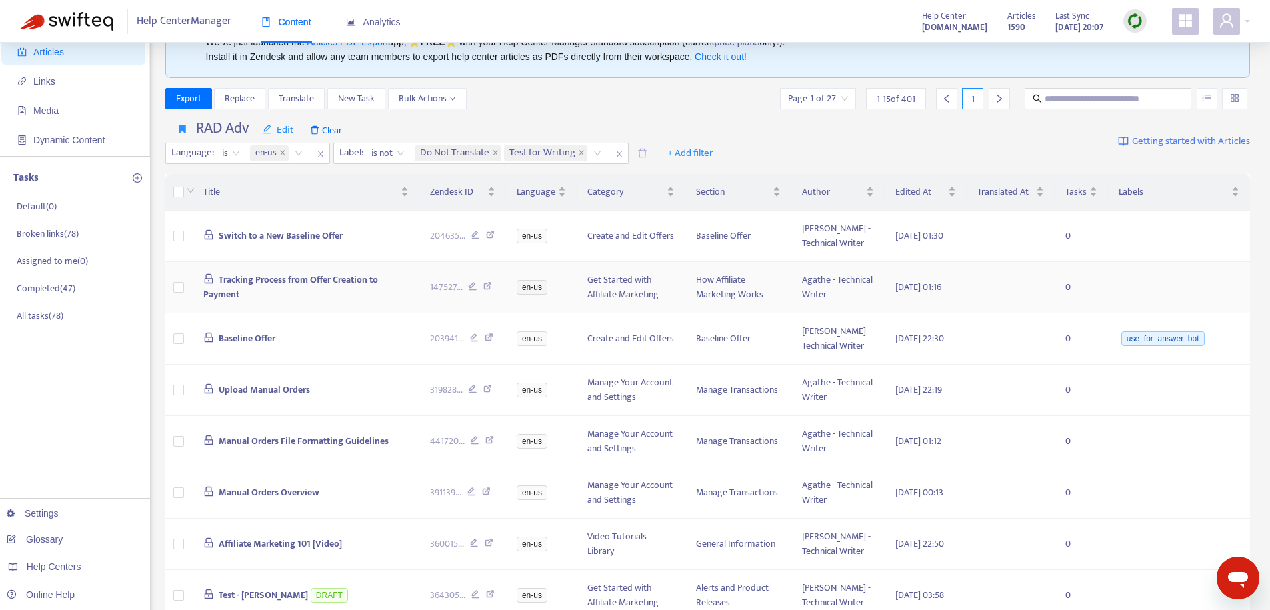
click at [236, 302] on span "Tracking Process from Offer Creation to Payment" at bounding box center [290, 287] width 175 height 30
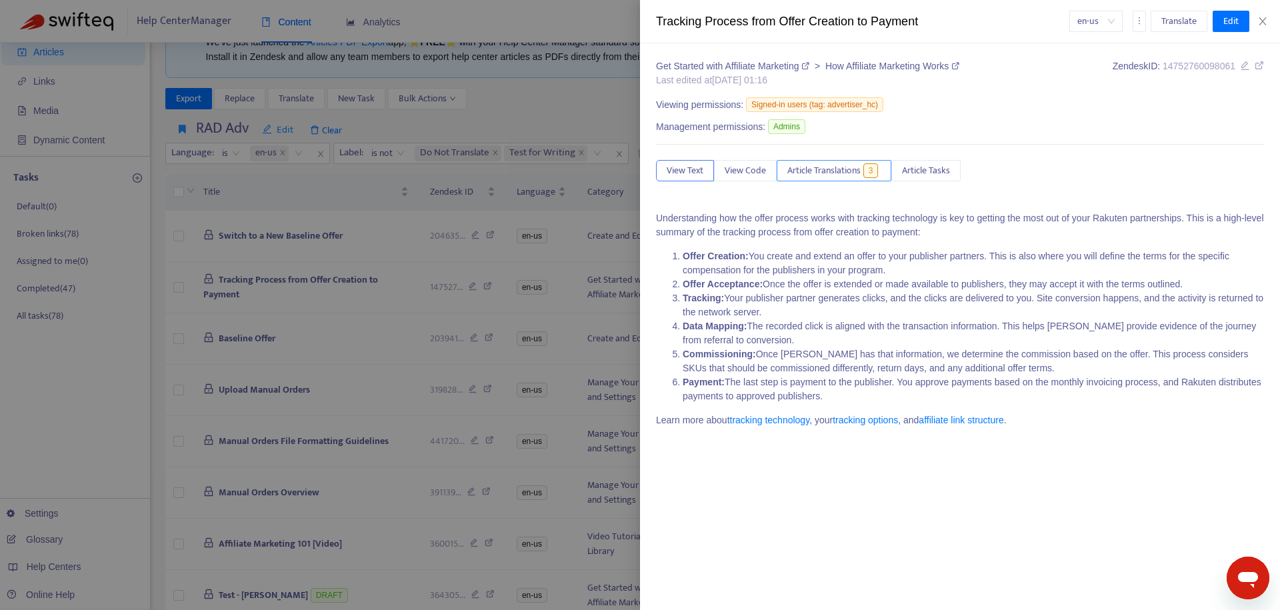
click at [829, 178] on span "Article Translations" at bounding box center [823, 170] width 73 height 15
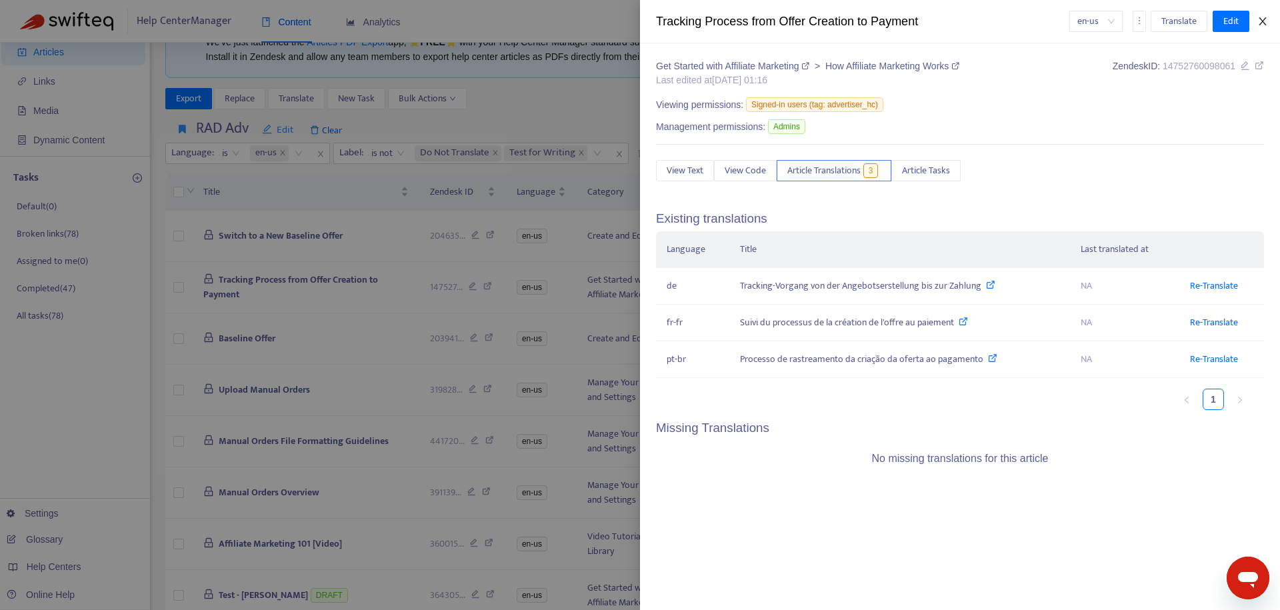
click at [1267, 21] on icon "close" at bounding box center [1262, 21] width 11 height 11
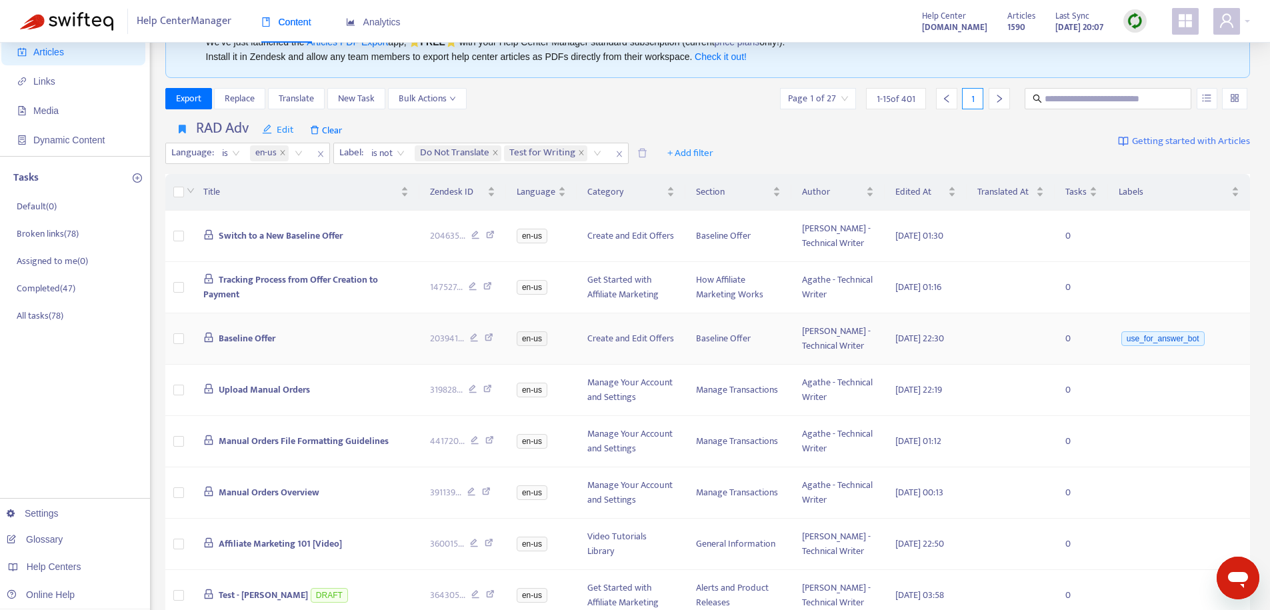
click at [226, 346] on span "Baseline Offer" at bounding box center [247, 338] width 57 height 15
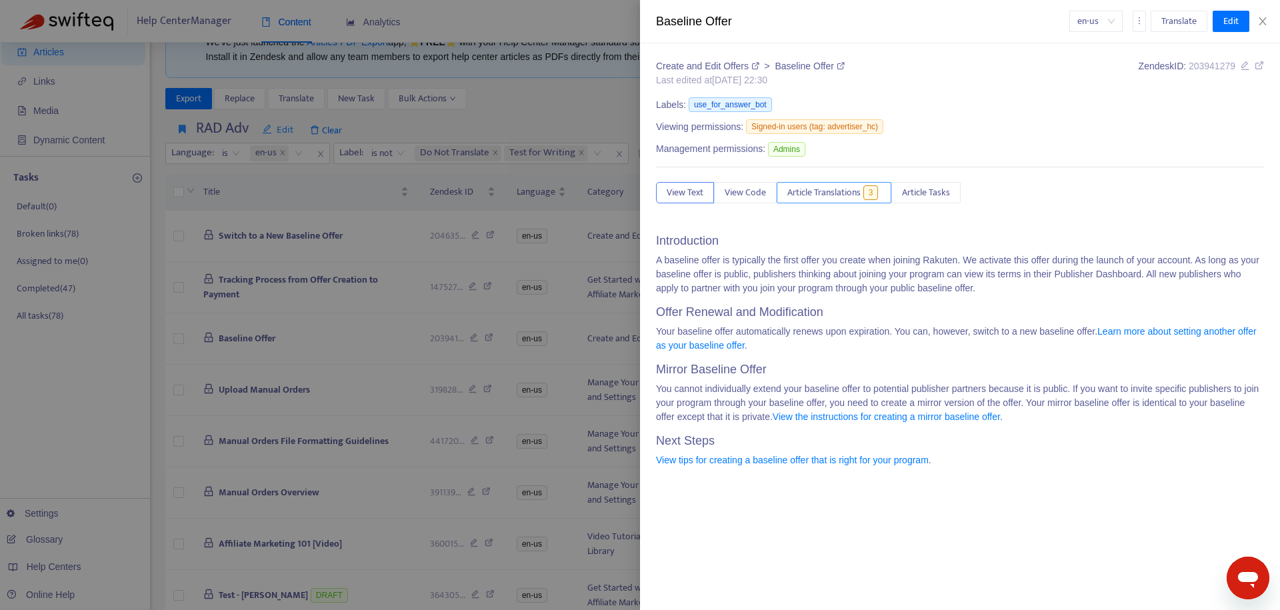
click at [821, 191] on span "Article Translations" at bounding box center [823, 192] width 73 height 15
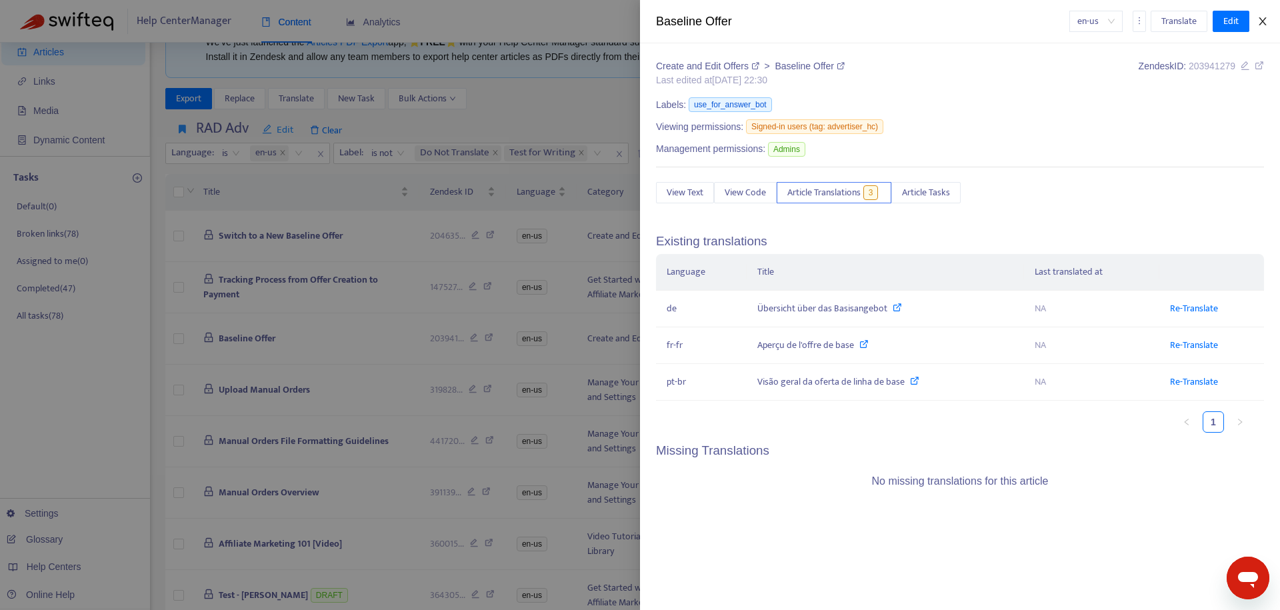
click at [1268, 17] on button "Close" at bounding box center [1262, 21] width 19 height 13
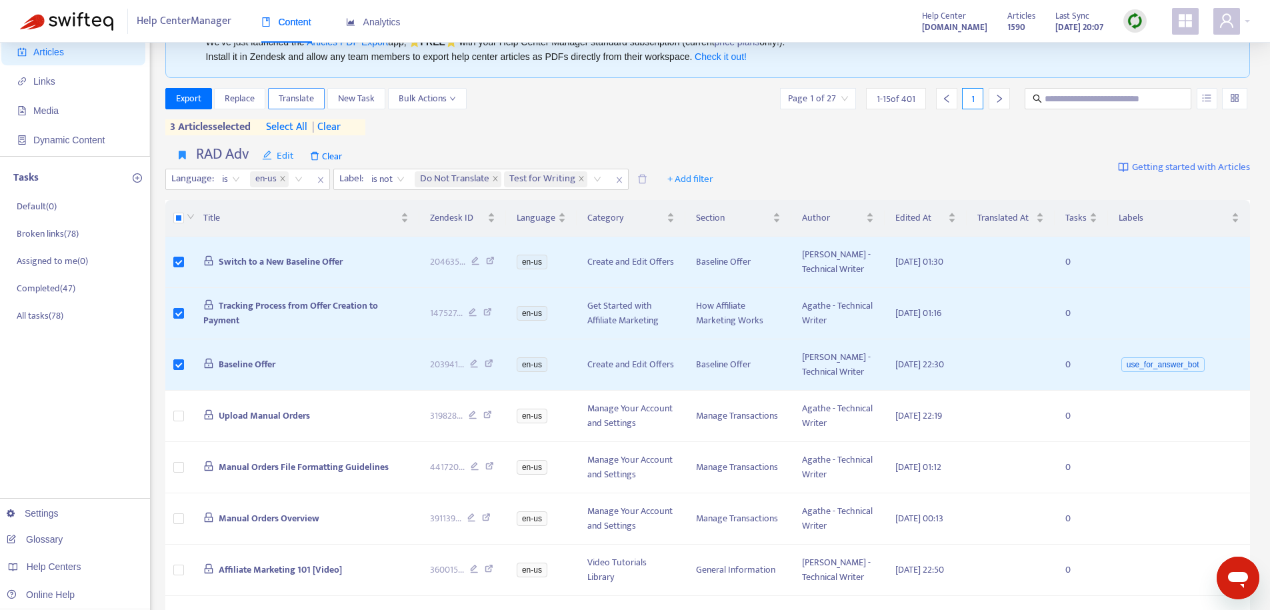
click at [311, 100] on span "Translate" at bounding box center [296, 98] width 35 height 15
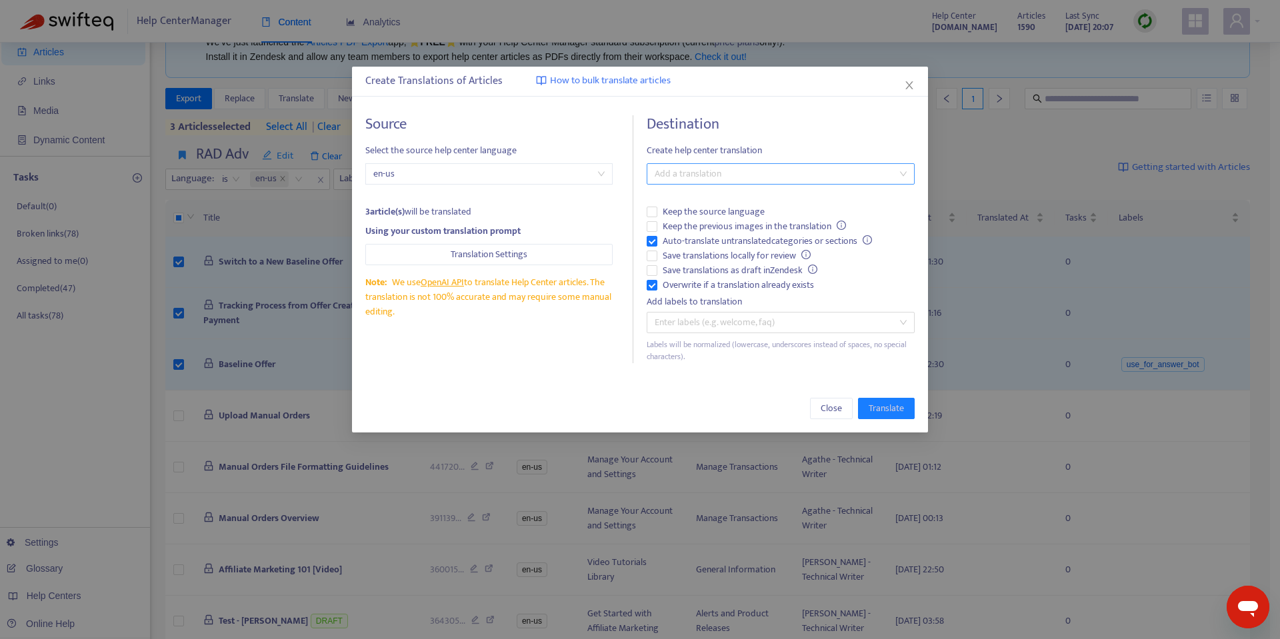
click at [732, 168] on div at bounding box center [773, 174] width 247 height 16
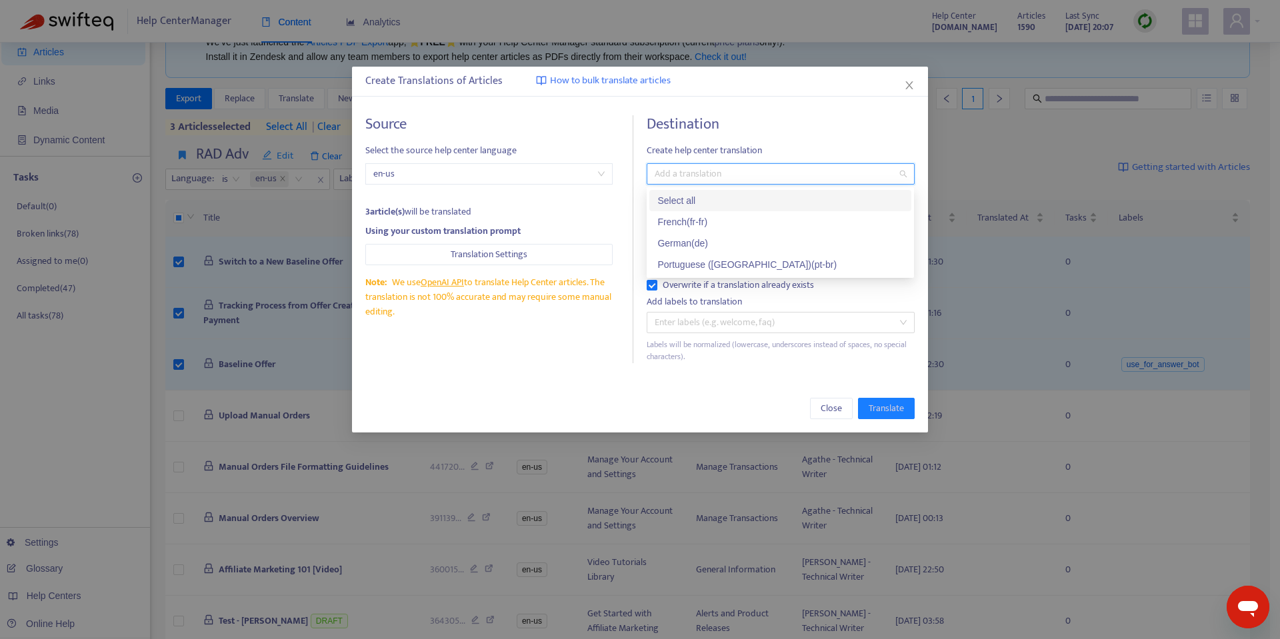
click at [703, 196] on div "Select all" at bounding box center [780, 200] width 246 height 15
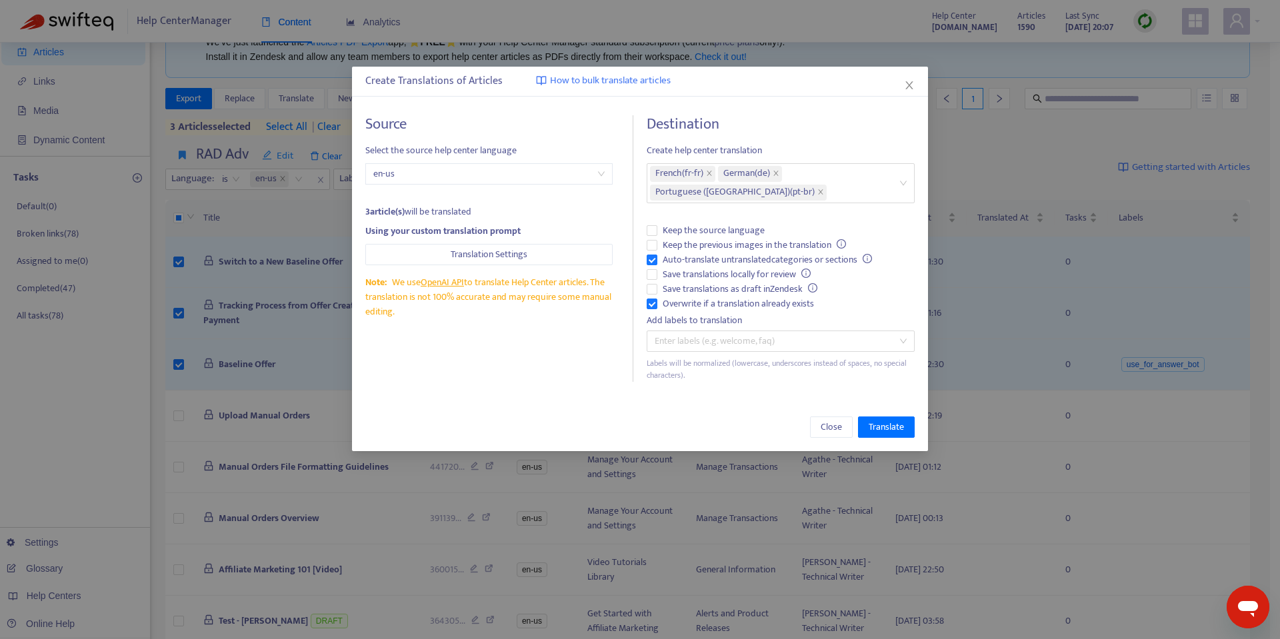
click at [821, 125] on h4 "Destination" at bounding box center [780, 124] width 267 height 18
click at [911, 84] on icon "close" at bounding box center [909, 85] width 11 height 11
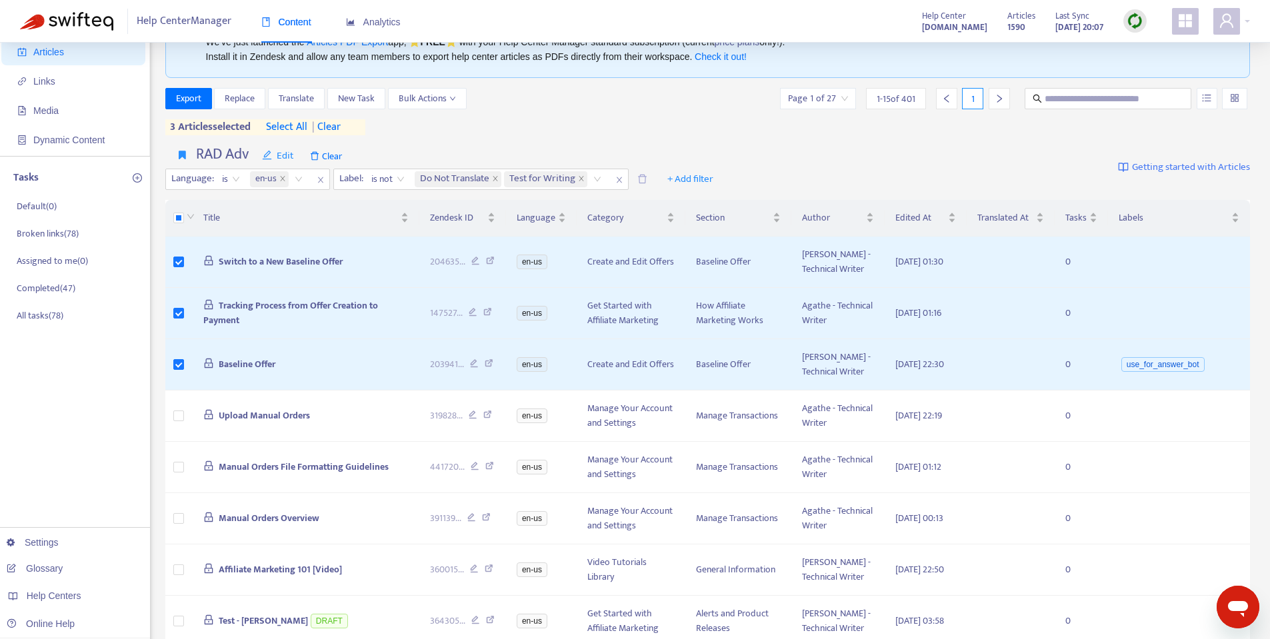
click at [727, 130] on div "Export Replace Translate New Task Bulk Actions Page 1 of 27 1 - 15 of 401 1 3 a…" at bounding box center [707, 111] width 1085 height 47
